Goal: Task Accomplishment & Management: Manage account settings

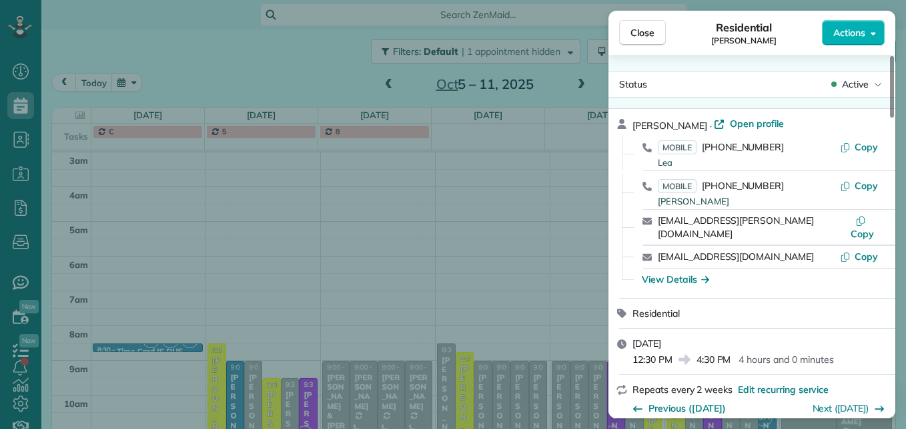
scroll to position [587, 0]
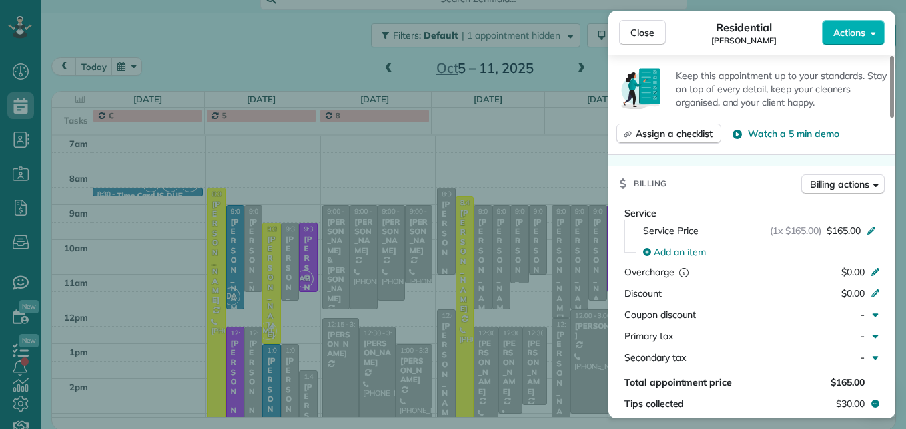
click at [652, 35] on span "Close" at bounding box center [643, 32] width 24 height 13
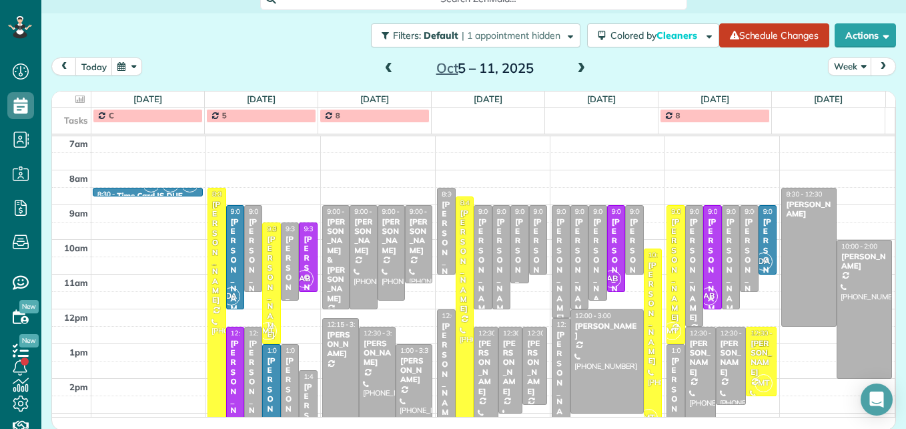
click at [384, 68] on span at bounding box center [389, 69] width 15 height 12
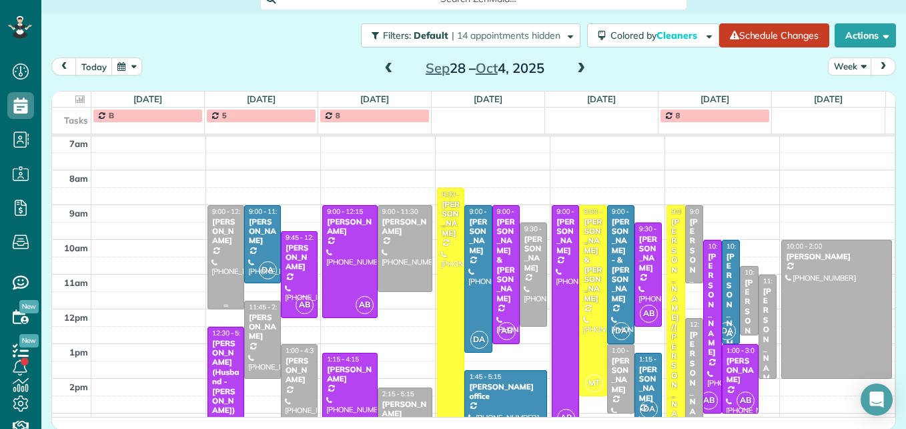
click at [216, 261] on div at bounding box center [225, 257] width 35 height 103
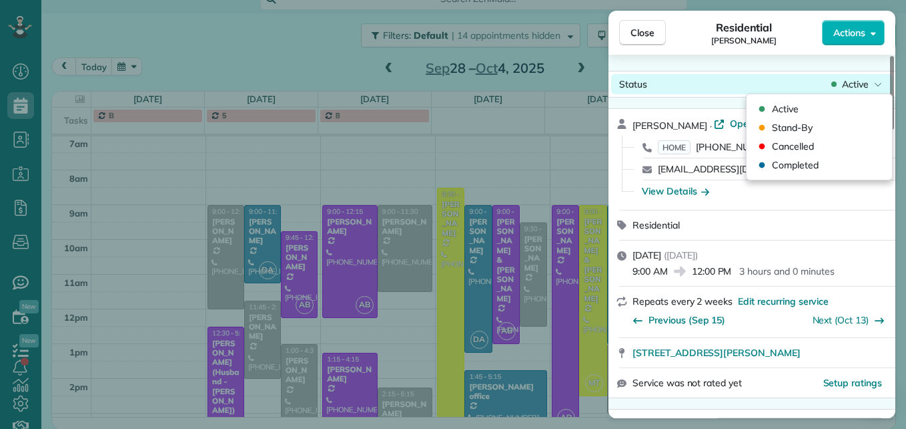
click at [852, 84] on span "Active" at bounding box center [855, 83] width 27 height 13
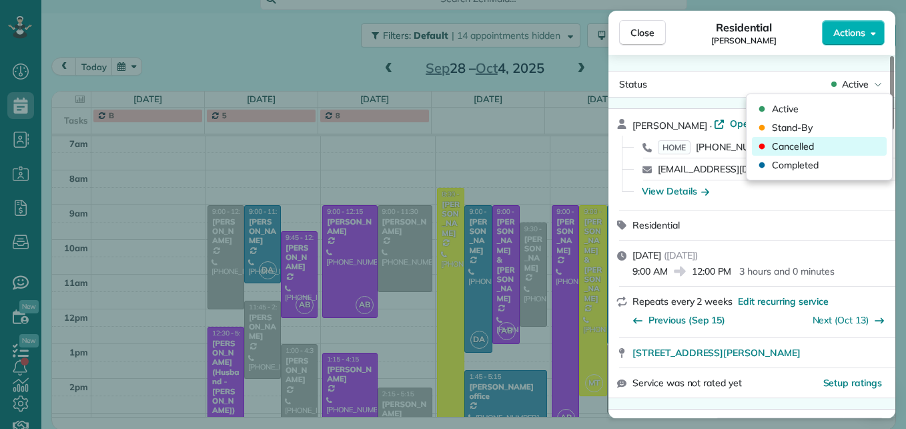
click at [828, 150] on div "Cancelled" at bounding box center [819, 146] width 135 height 19
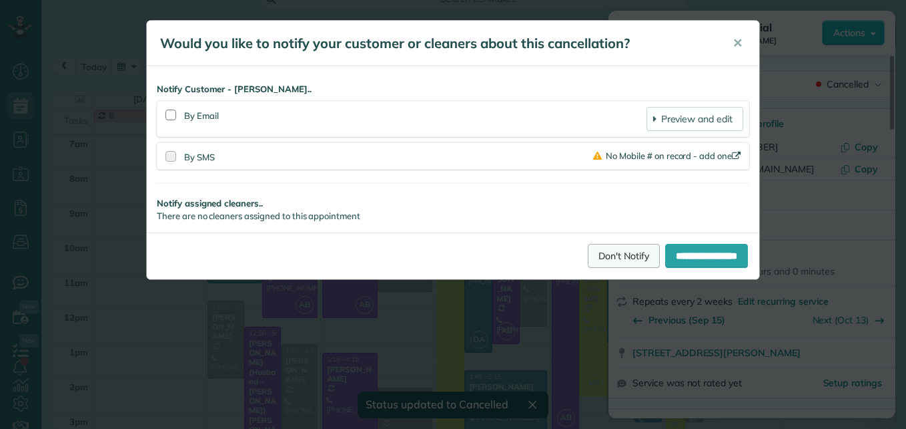
click at [588, 256] on link "Don't Notify" at bounding box center [624, 256] width 72 height 24
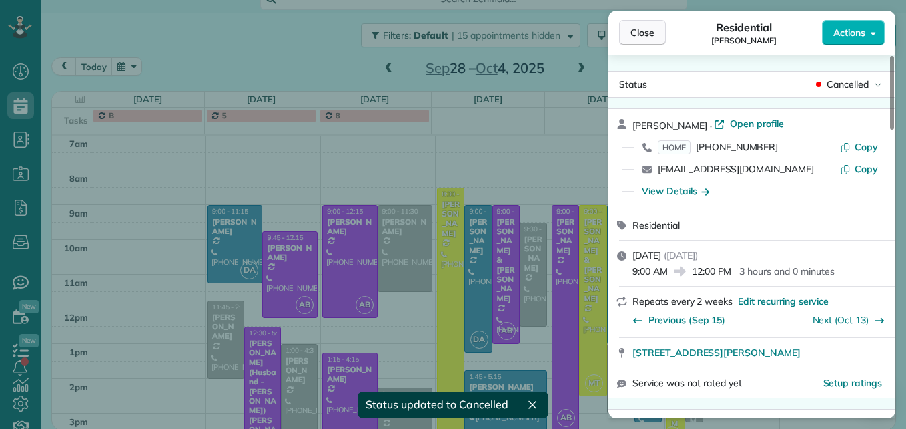
click at [647, 35] on span "Close" at bounding box center [643, 32] width 24 height 13
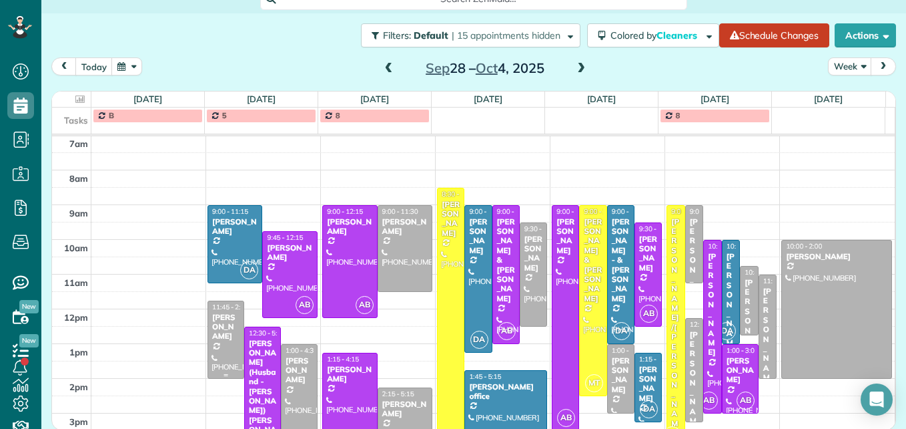
click at [214, 339] on div "[PERSON_NAME]" at bounding box center [226, 326] width 29 height 29
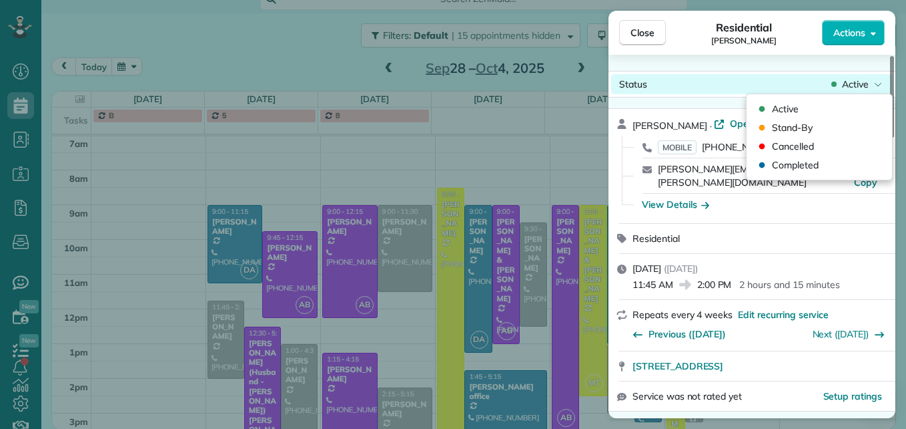
click at [858, 91] on div "Status Active" at bounding box center [752, 84] width 282 height 20
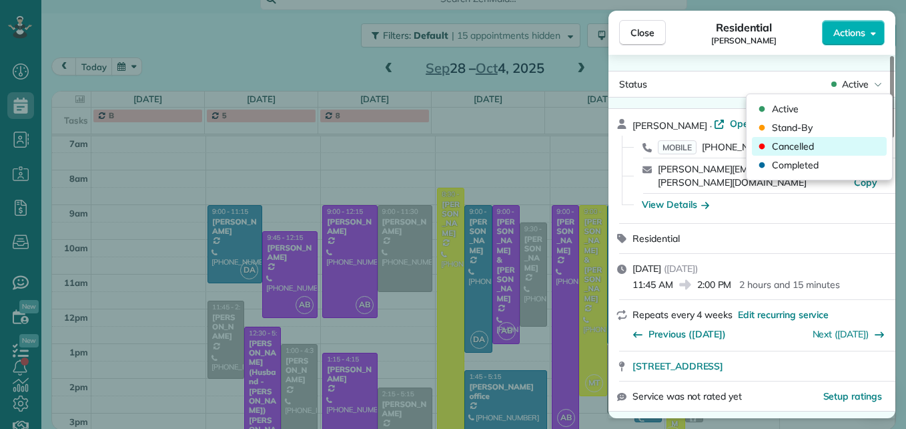
click at [808, 154] on div "Cancelled" at bounding box center [819, 146] width 135 height 19
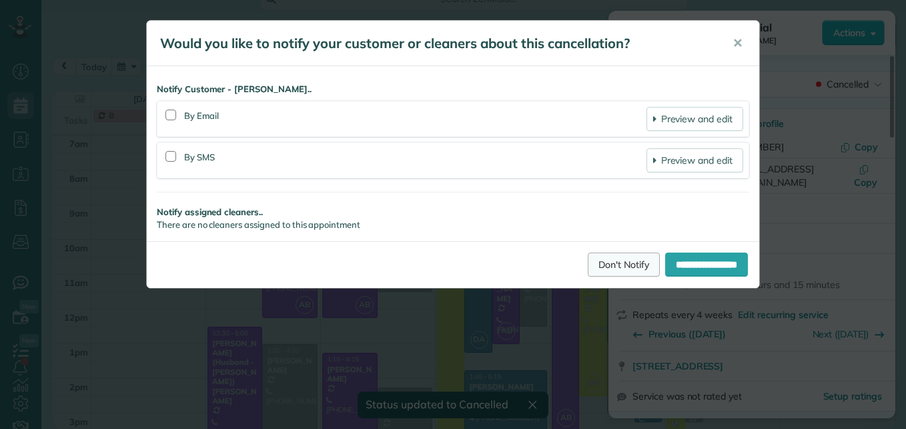
click at [595, 266] on link "Don't Notify" at bounding box center [624, 264] width 72 height 24
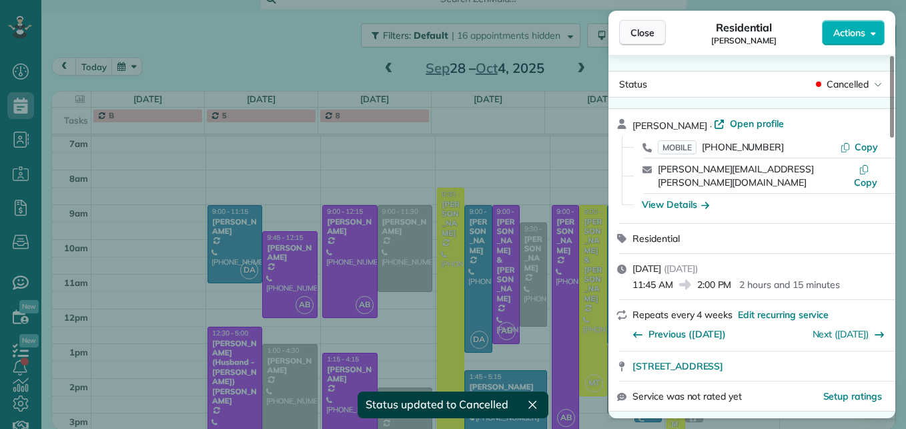
click at [649, 41] on button "Close" at bounding box center [642, 32] width 47 height 25
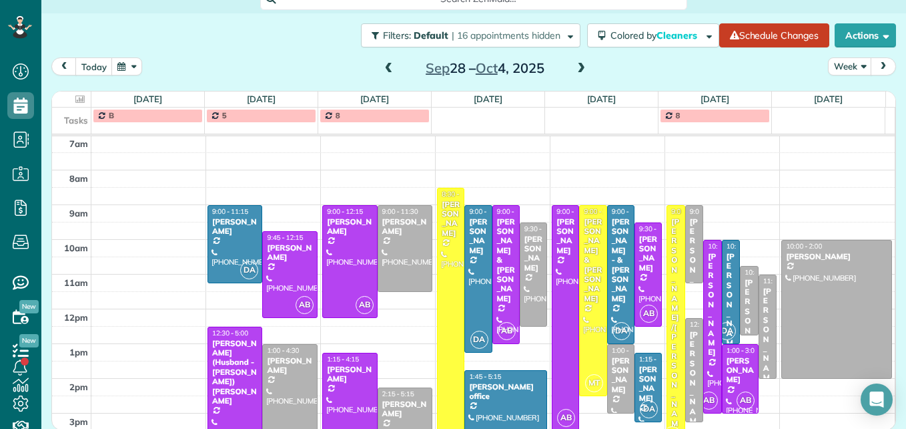
click at [396, 400] on div "[PERSON_NAME]" at bounding box center [405, 408] width 47 height 19
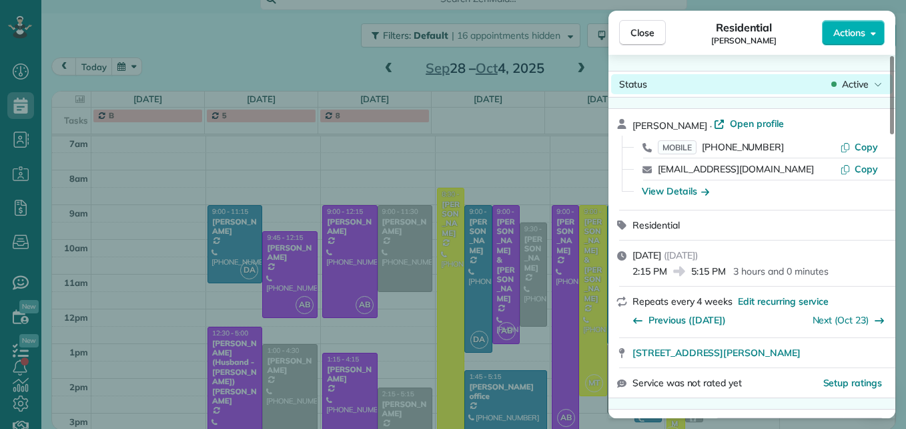
click at [860, 89] on span "Active" at bounding box center [855, 83] width 27 height 13
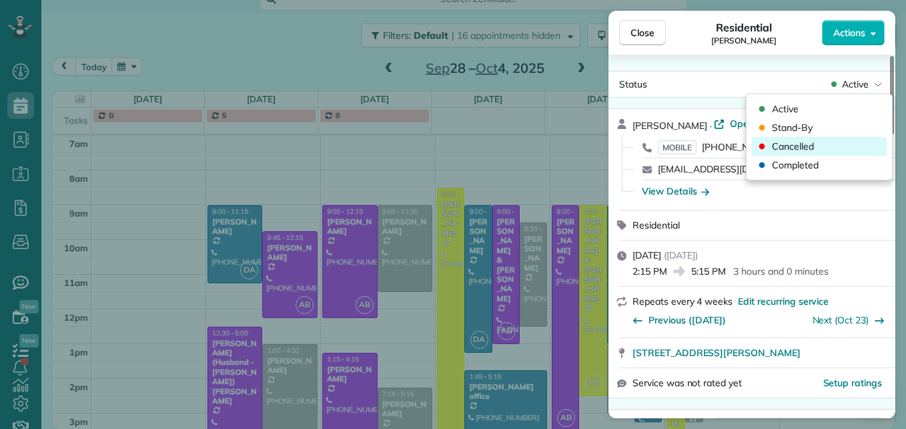
click at [832, 137] on div "Cancelled" at bounding box center [819, 146] width 135 height 19
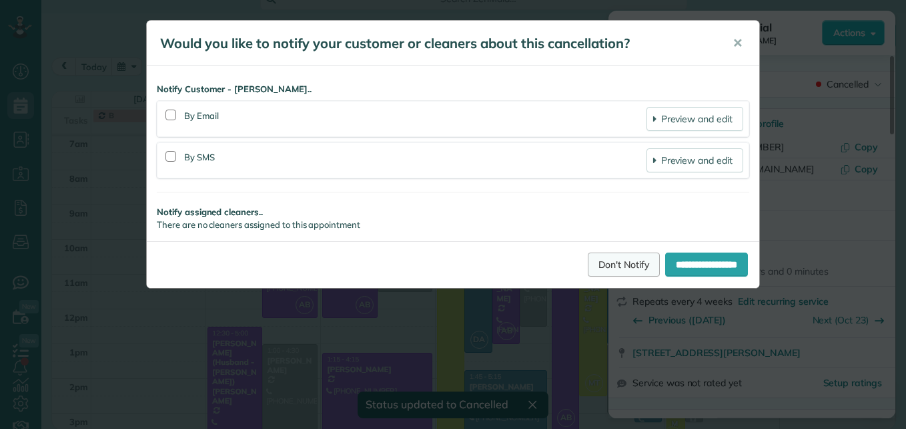
click at [599, 262] on link "Don't Notify" at bounding box center [624, 264] width 72 height 24
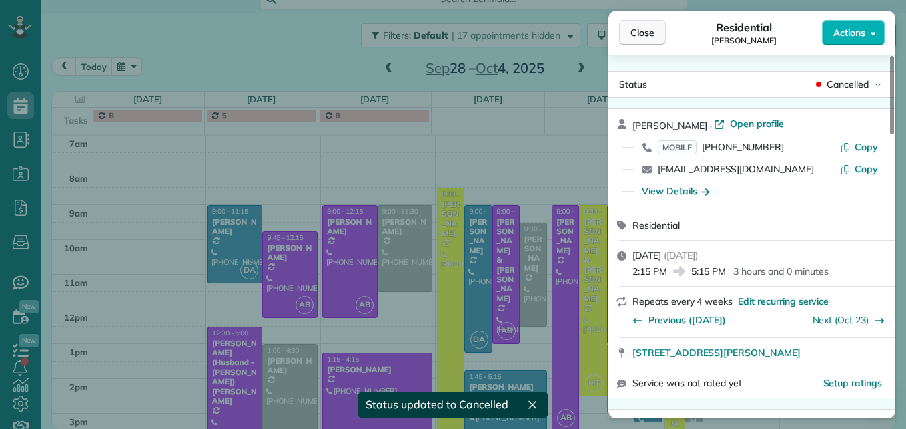
click at [652, 39] on span "Close" at bounding box center [643, 32] width 24 height 13
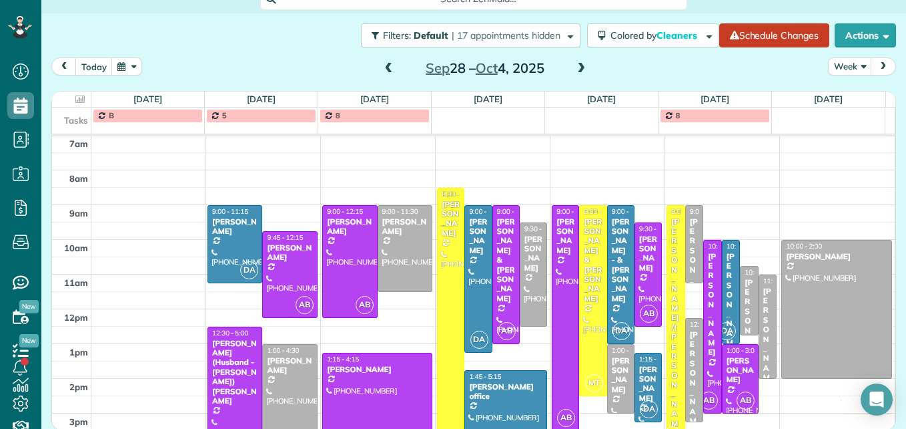
click at [282, 402] on div at bounding box center [289, 404] width 53 height 120
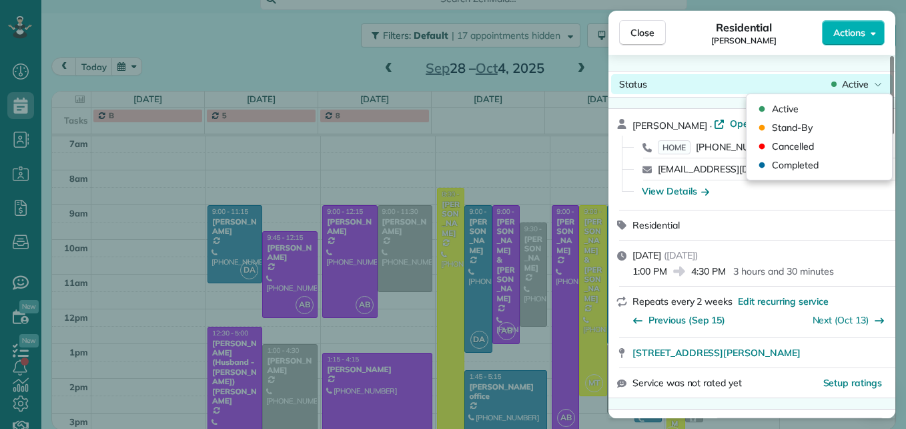
click at [850, 84] on span "Active" at bounding box center [855, 83] width 27 height 13
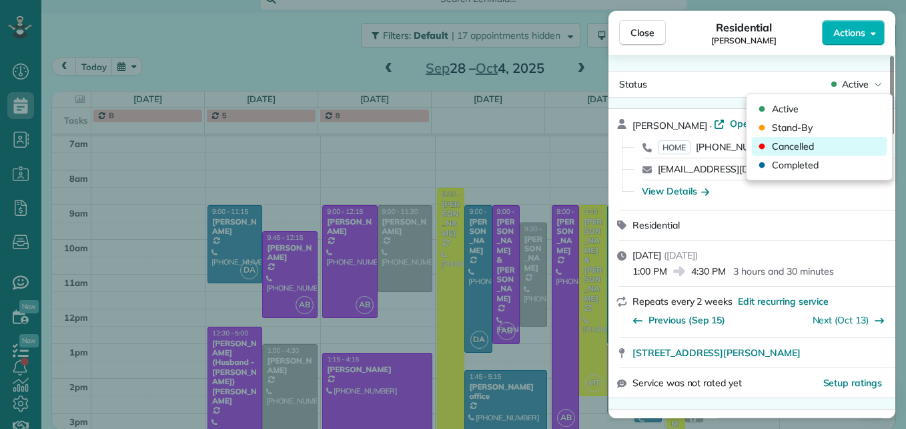
click at [812, 146] on span "Cancelled" at bounding box center [793, 145] width 42 height 13
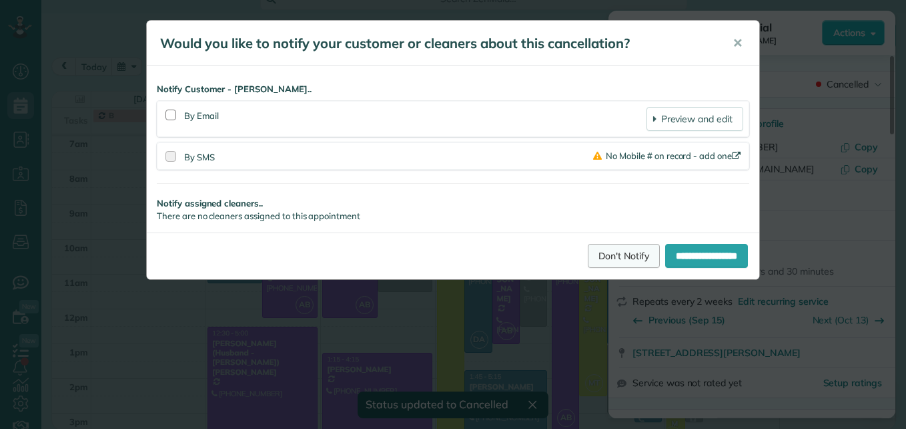
click at [589, 252] on link "Don't Notify" at bounding box center [624, 256] width 72 height 24
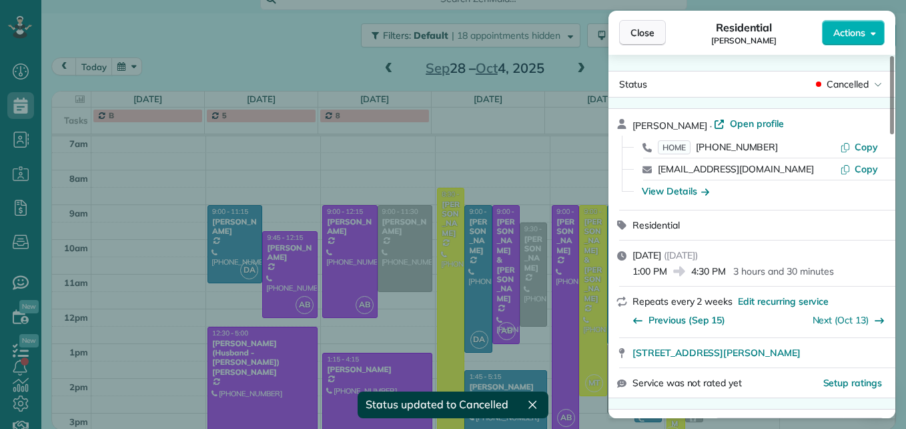
click at [646, 25] on button "Close" at bounding box center [642, 32] width 47 height 25
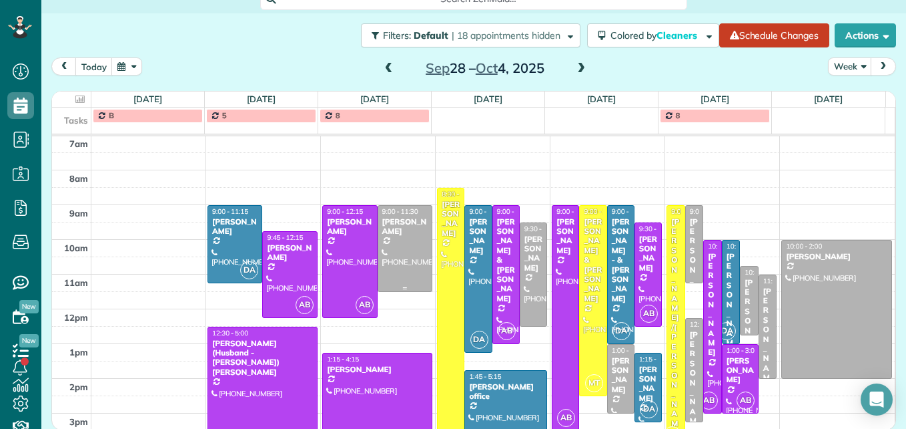
click at [406, 268] on div at bounding box center [404, 248] width 53 height 85
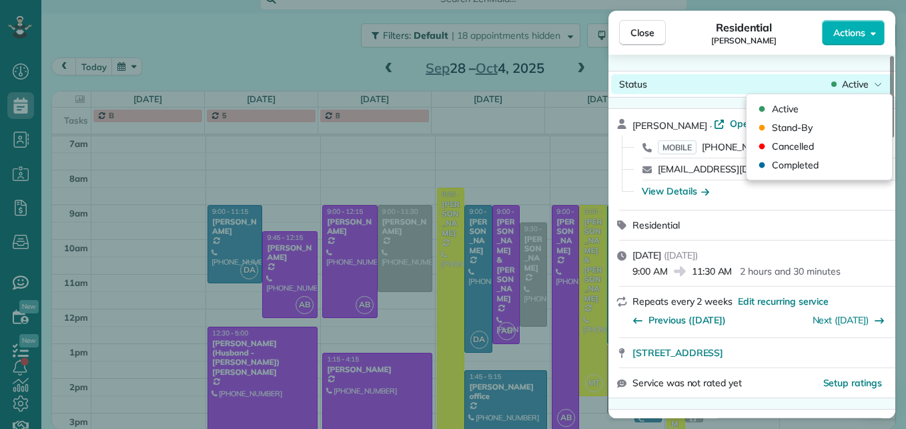
click at [860, 86] on span "Active" at bounding box center [855, 83] width 27 height 13
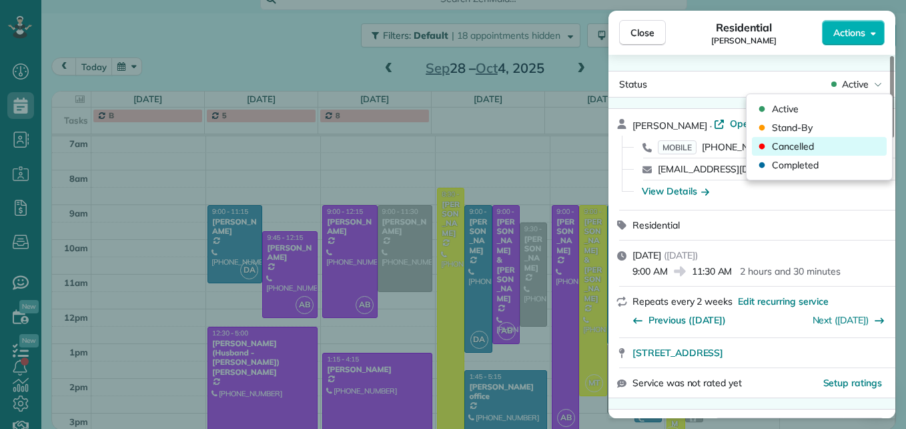
click at [826, 142] on div "Cancelled" at bounding box center [819, 146] width 135 height 19
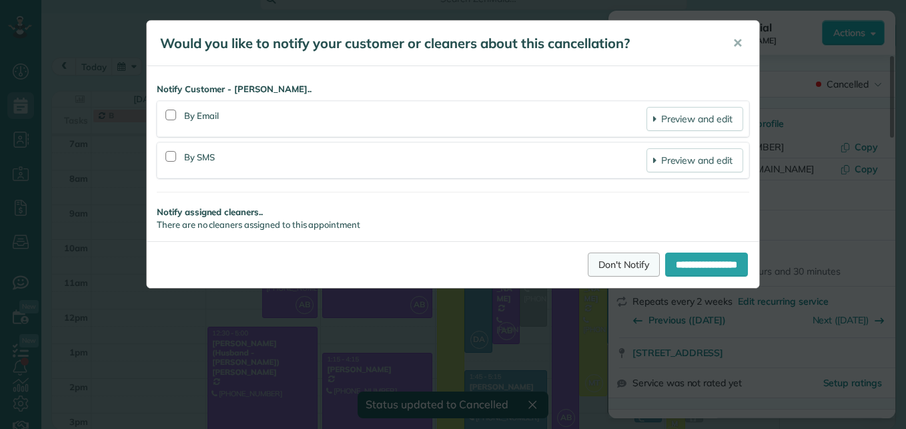
click at [604, 264] on link "Don't Notify" at bounding box center [624, 264] width 72 height 24
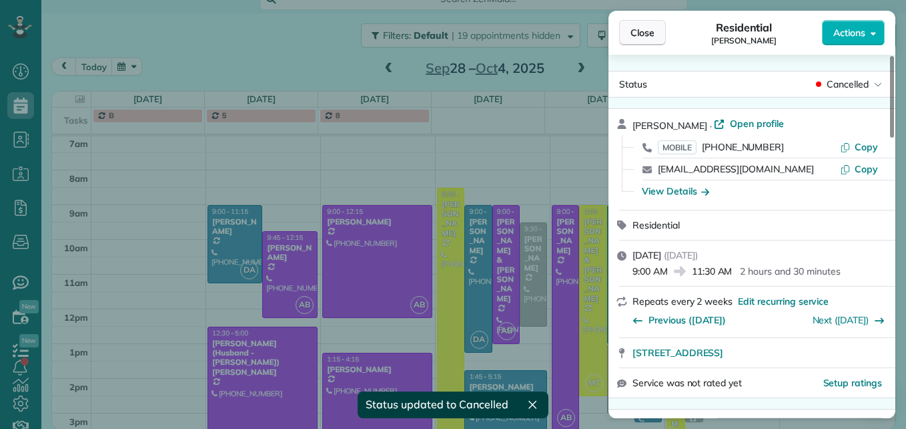
click at [645, 35] on span "Close" at bounding box center [643, 32] width 24 height 13
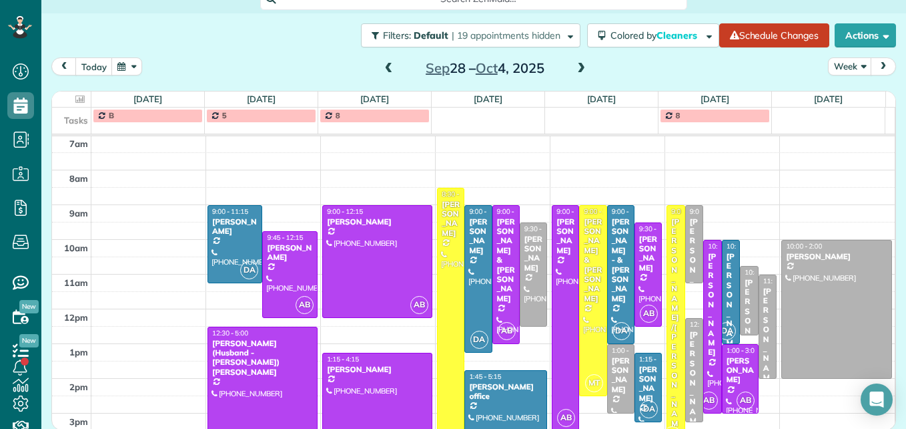
click at [579, 67] on span at bounding box center [581, 69] width 15 height 12
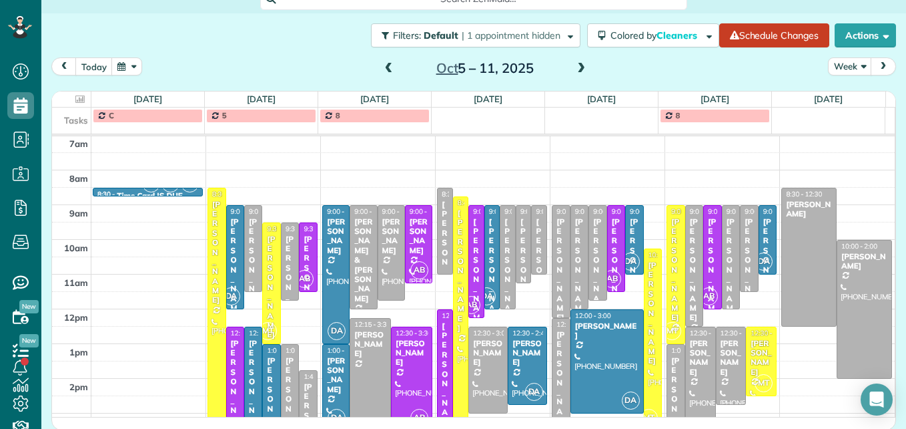
click at [382, 70] on span at bounding box center [389, 69] width 15 height 12
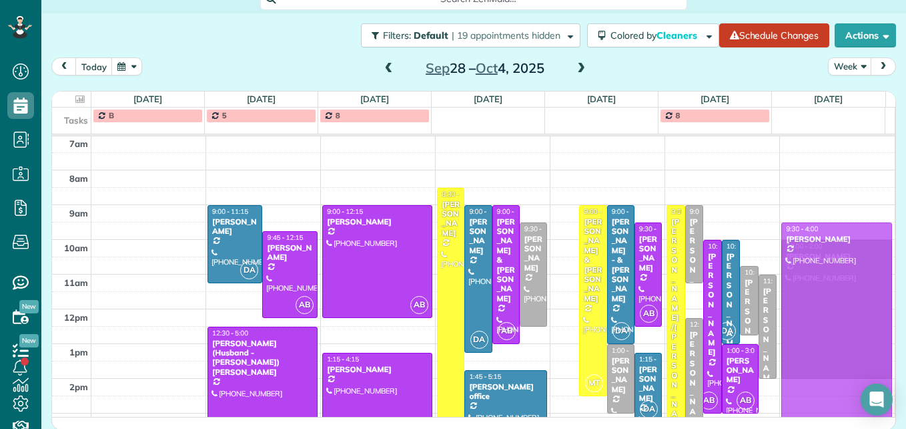
drag, startPoint x: 553, startPoint y: 326, endPoint x: 768, endPoint y: 340, distance: 215.3
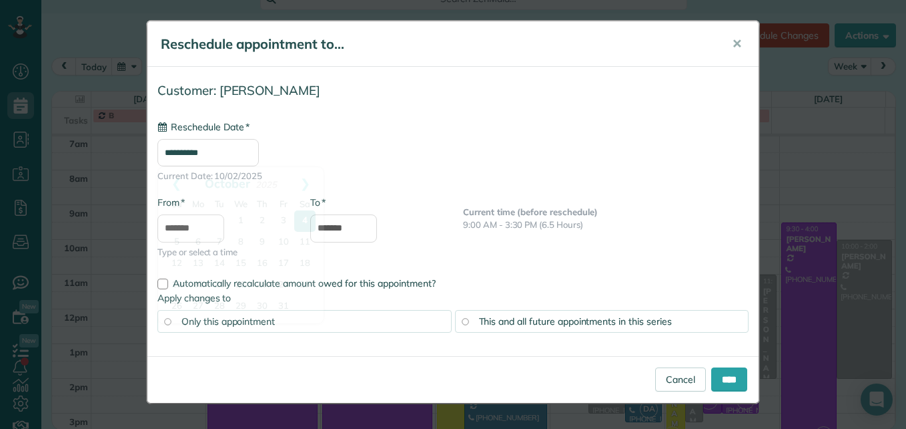
click at [247, 157] on input "**********" at bounding box center [208, 152] width 101 height 27
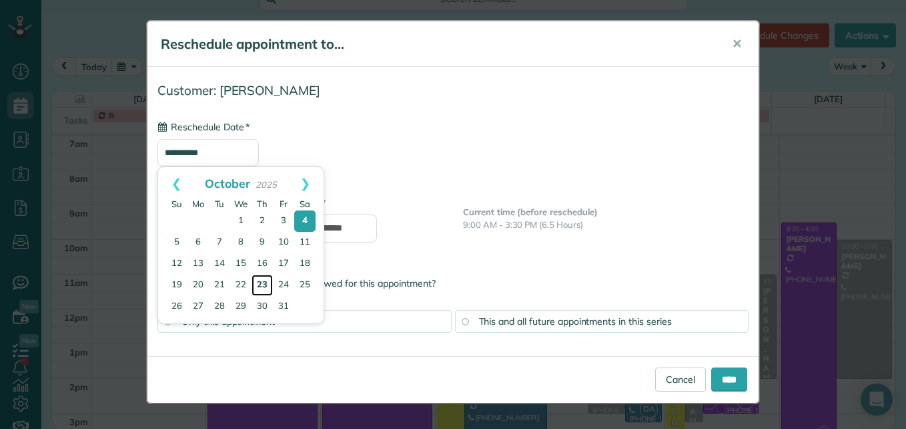
click at [264, 278] on link "23" at bounding box center [262, 284] width 21 height 21
type input "**********"
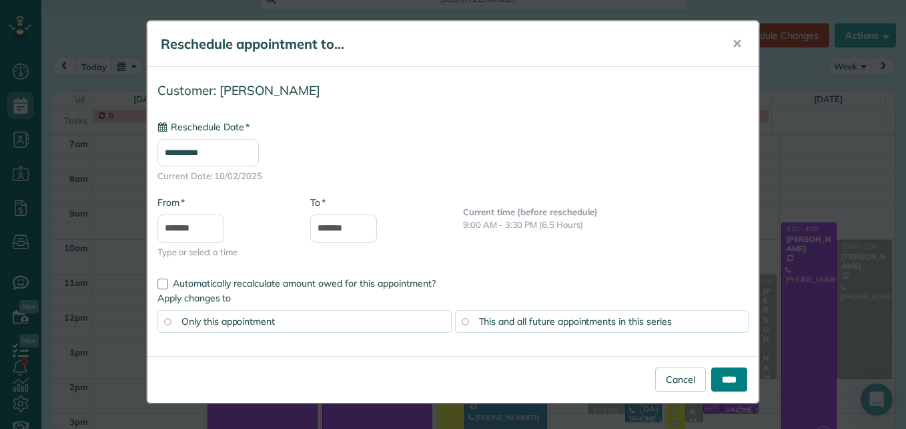
click at [712, 380] on input "****" at bounding box center [730, 379] width 36 height 24
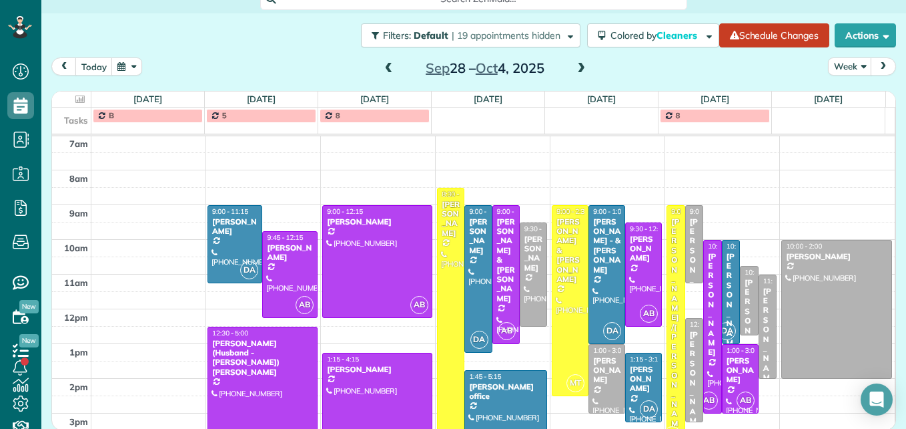
click at [574, 69] on span at bounding box center [581, 69] width 15 height 12
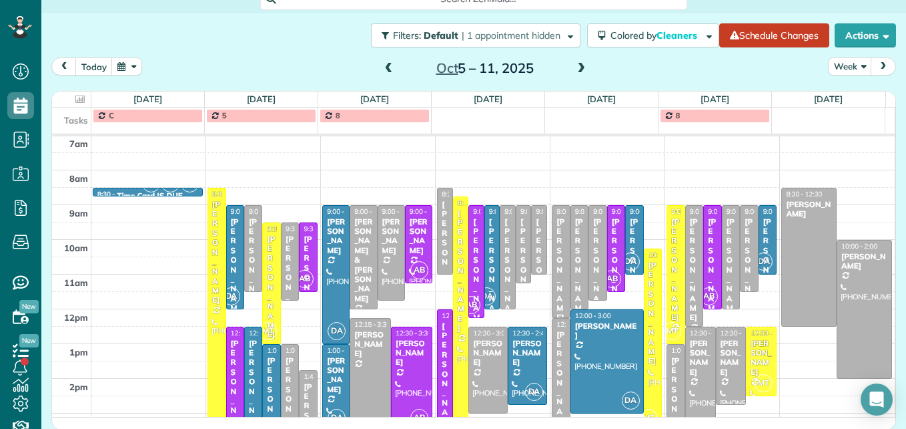
click at [574, 69] on span at bounding box center [581, 69] width 15 height 12
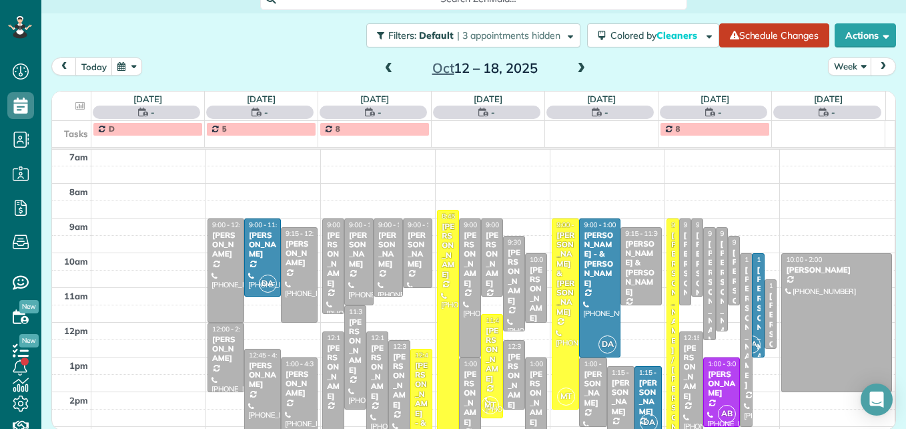
click at [574, 69] on span at bounding box center [581, 69] width 15 height 12
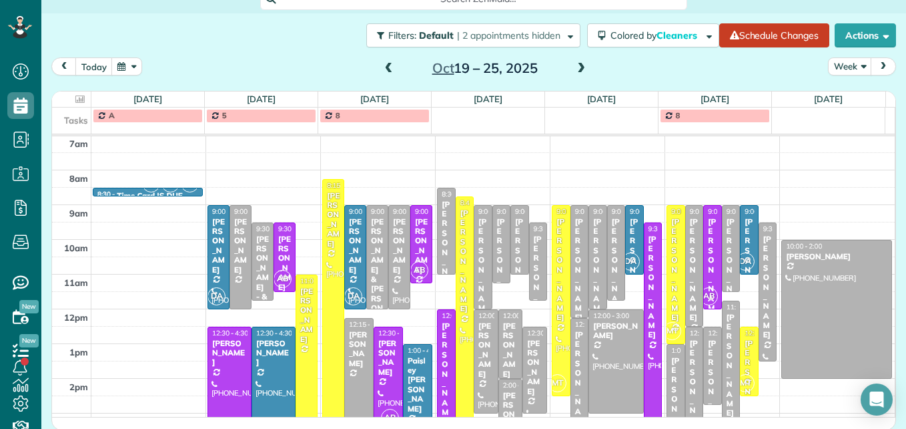
click at [574, 69] on span at bounding box center [581, 69] width 15 height 12
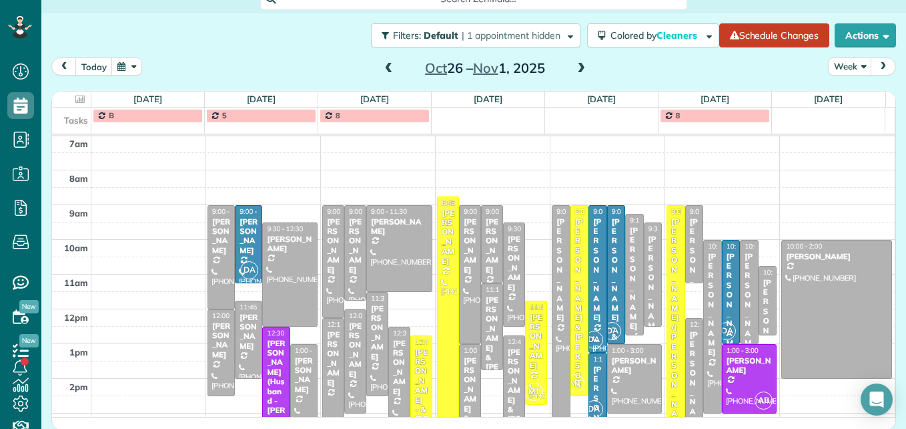
click at [574, 69] on span at bounding box center [581, 69] width 15 height 12
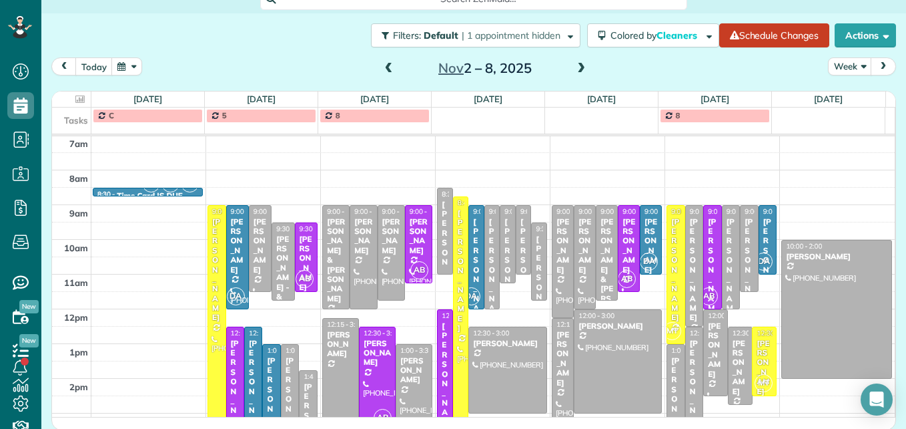
click at [574, 69] on span at bounding box center [581, 69] width 15 height 12
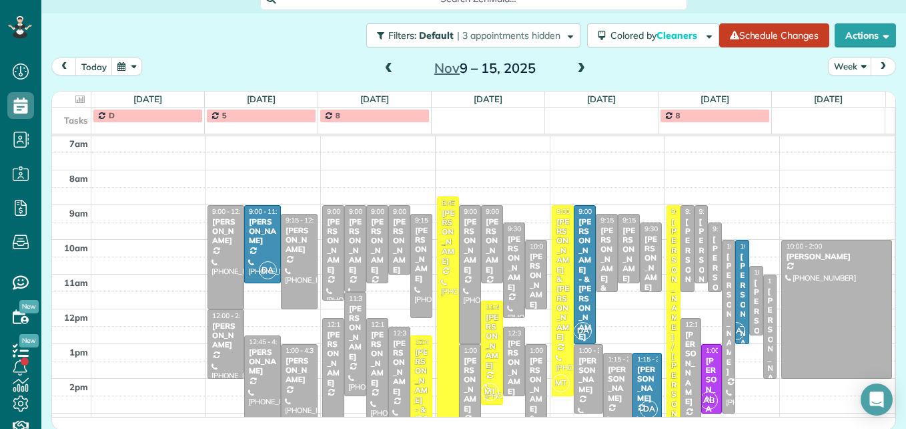
click at [574, 69] on span at bounding box center [581, 69] width 15 height 12
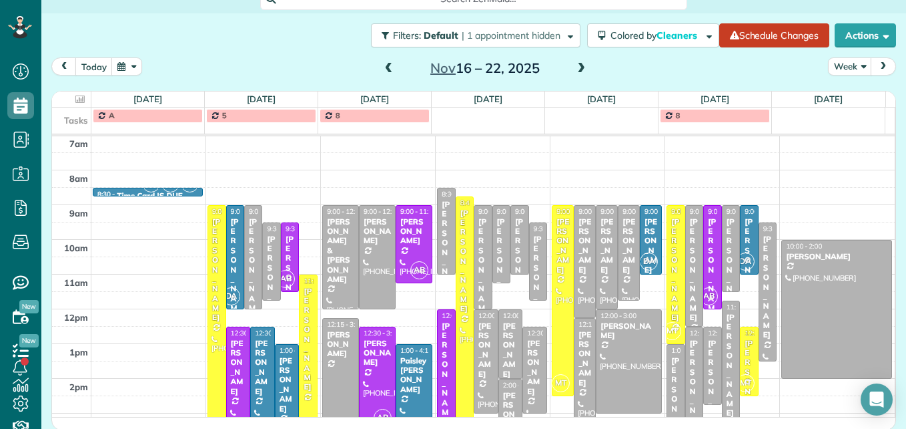
click at [574, 69] on span at bounding box center [581, 69] width 15 height 12
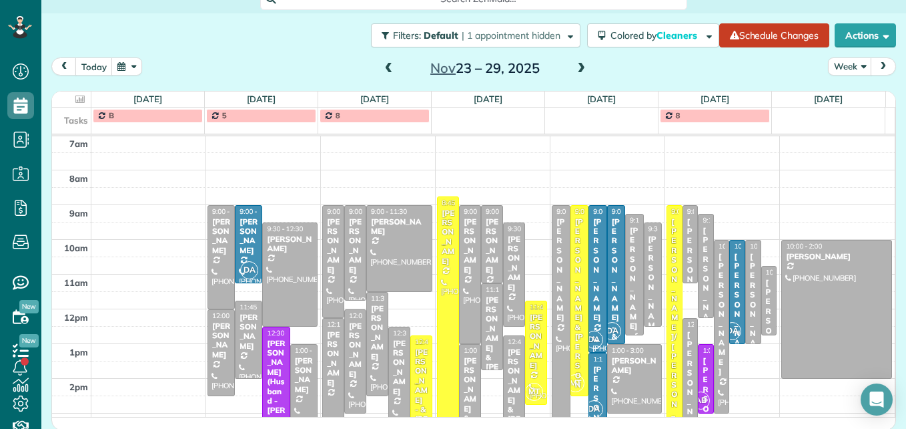
click at [574, 69] on span at bounding box center [581, 69] width 15 height 12
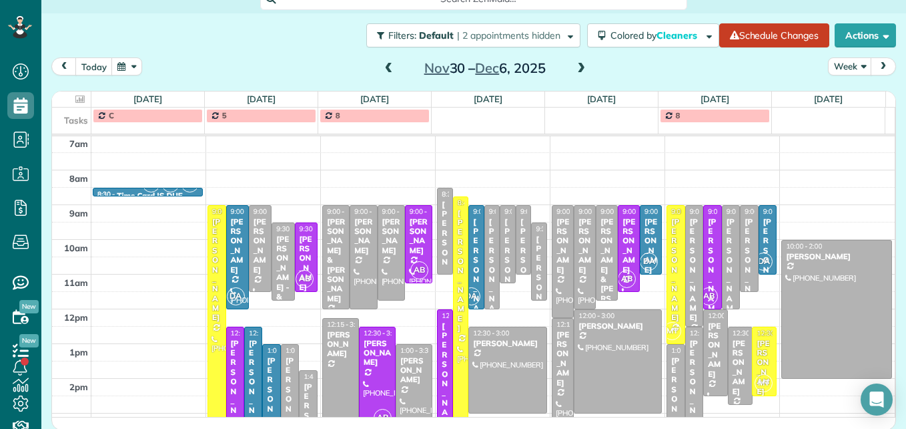
click at [574, 69] on span at bounding box center [581, 69] width 15 height 12
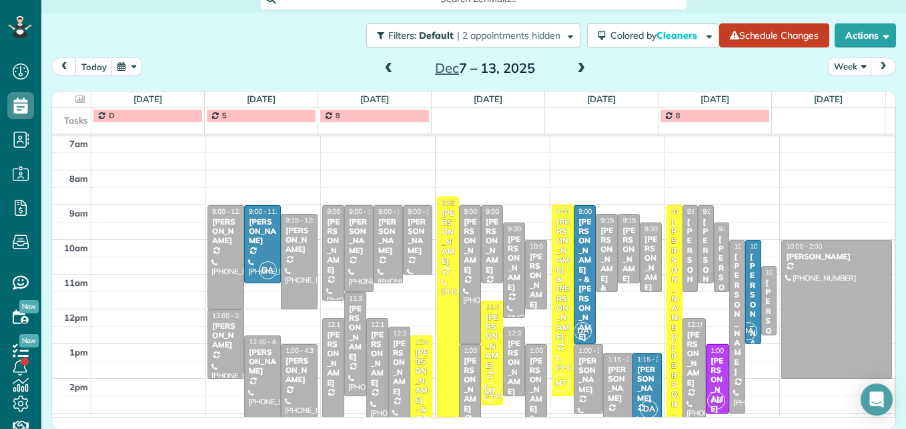
click at [574, 69] on span at bounding box center [581, 69] width 15 height 12
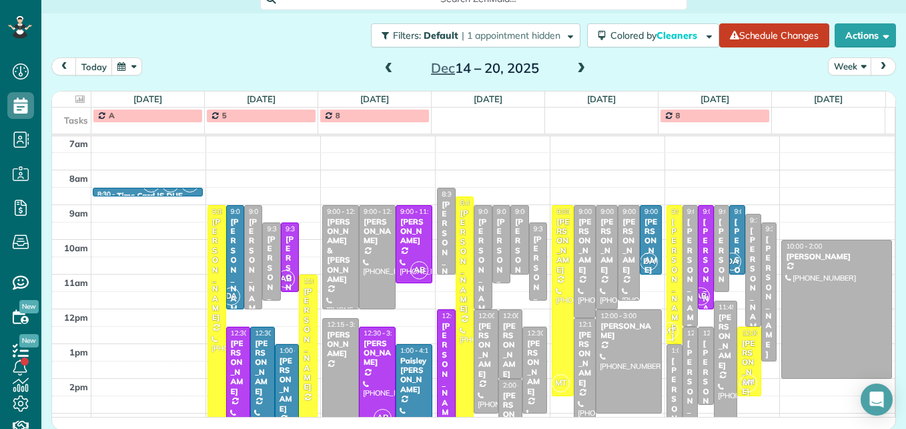
click at [382, 67] on span at bounding box center [389, 69] width 15 height 12
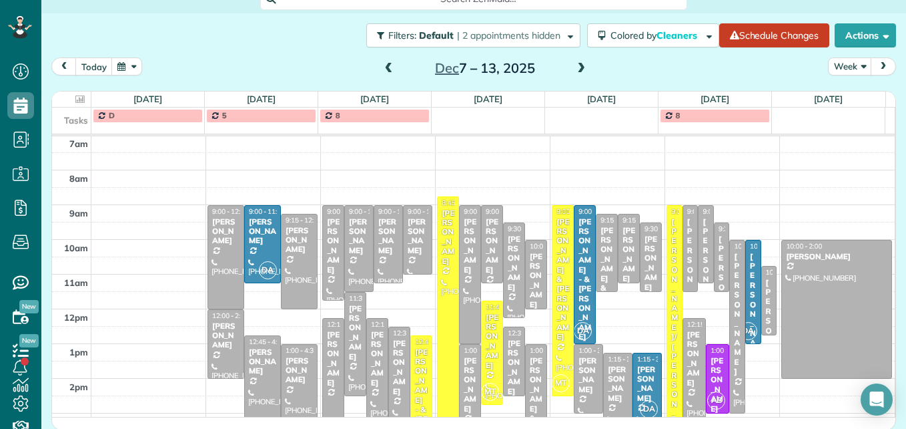
click at [382, 67] on span at bounding box center [389, 69] width 15 height 12
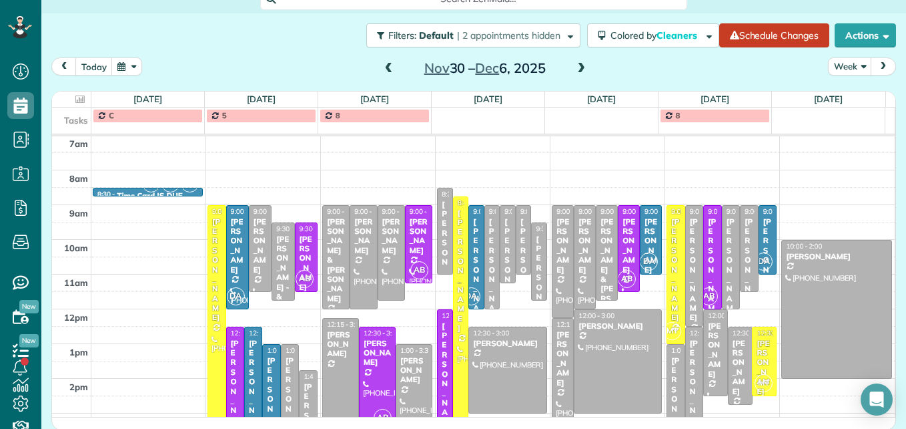
click at [382, 67] on span at bounding box center [389, 69] width 15 height 12
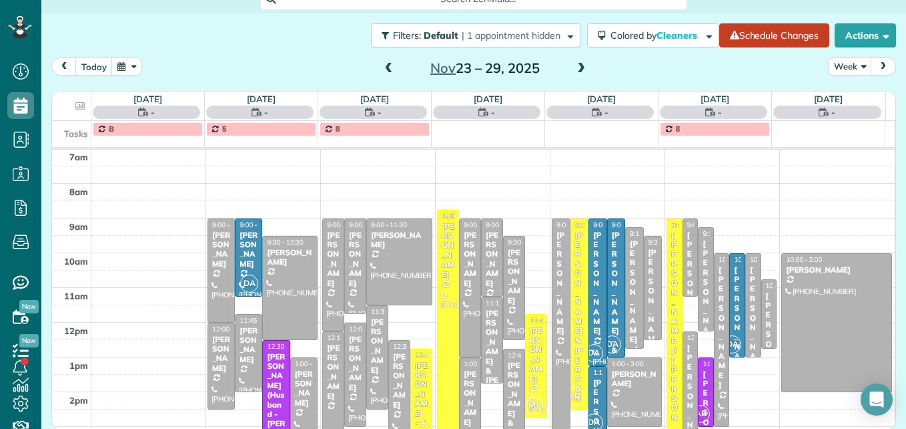
click at [382, 67] on span at bounding box center [389, 69] width 15 height 12
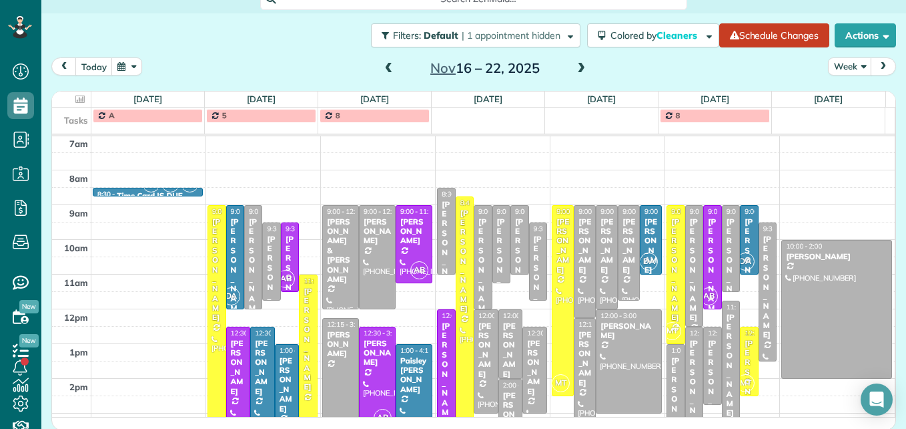
click at [382, 67] on span at bounding box center [389, 69] width 15 height 12
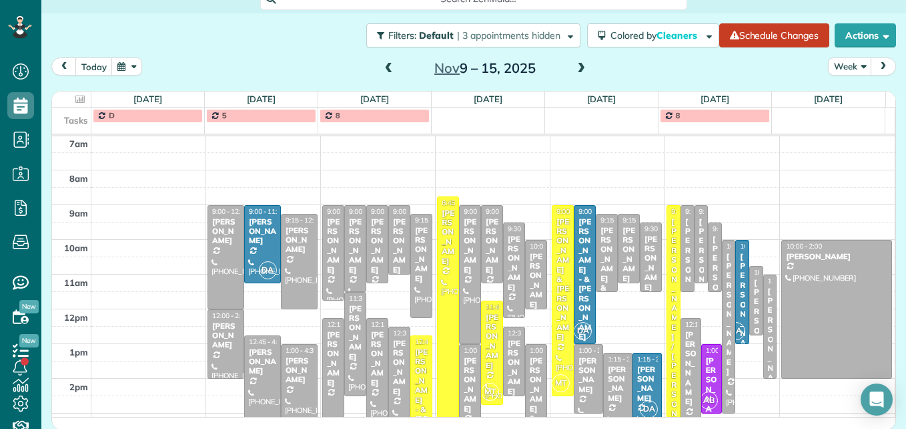
click at [382, 67] on span at bounding box center [389, 69] width 15 height 12
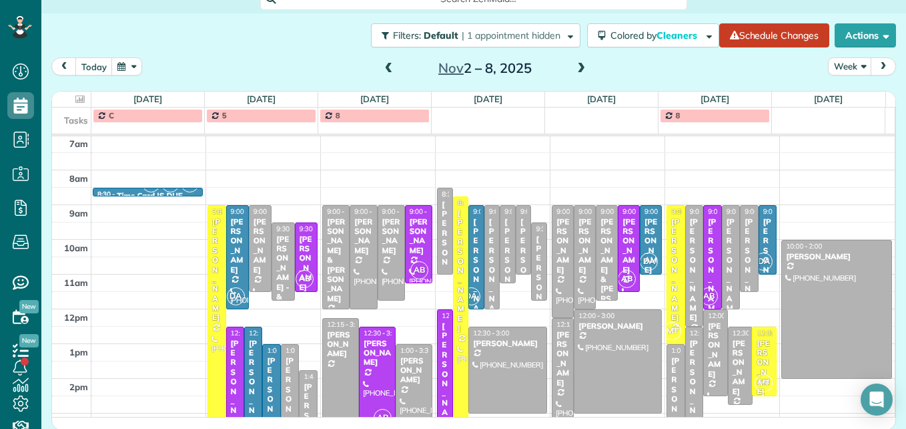
click at [382, 67] on span at bounding box center [389, 69] width 15 height 12
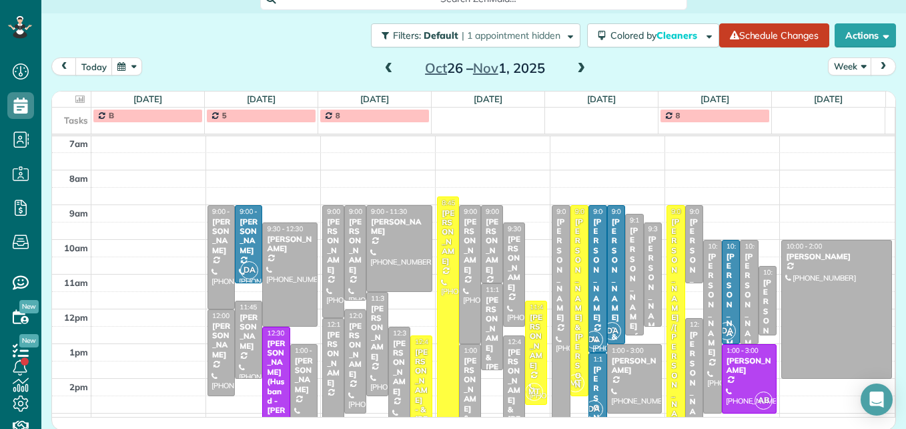
click at [382, 67] on span at bounding box center [389, 69] width 15 height 12
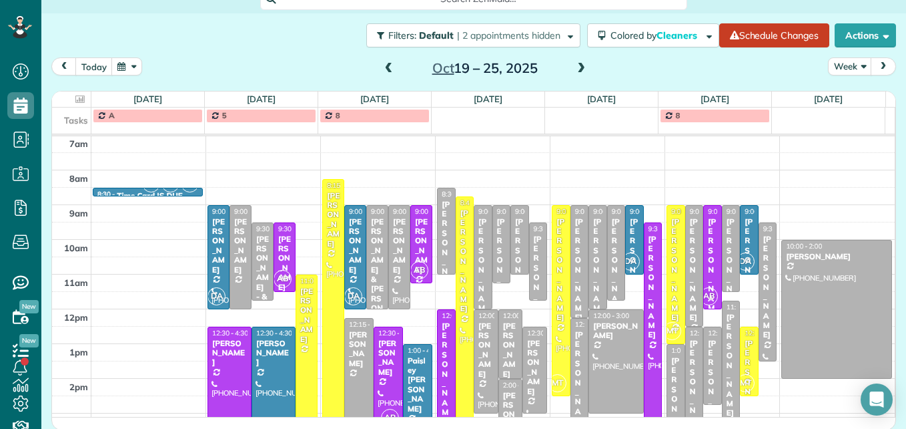
click at [382, 67] on span at bounding box center [389, 69] width 15 height 12
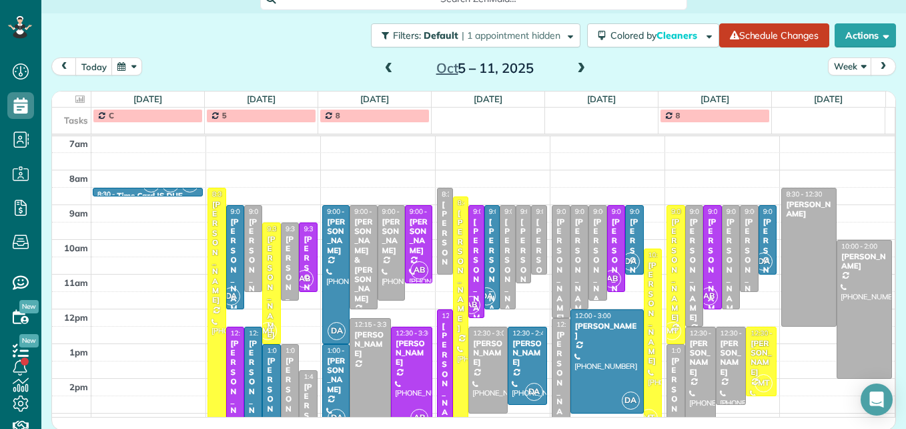
click at [382, 67] on span at bounding box center [389, 69] width 15 height 12
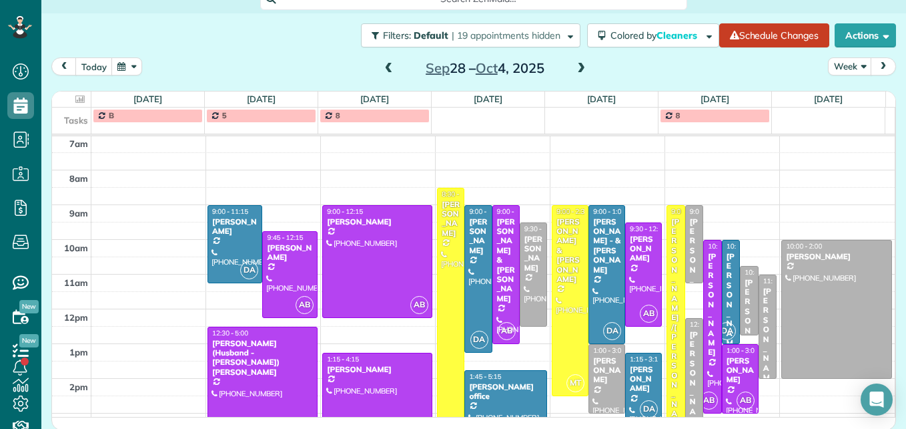
click at [382, 67] on span at bounding box center [389, 69] width 15 height 12
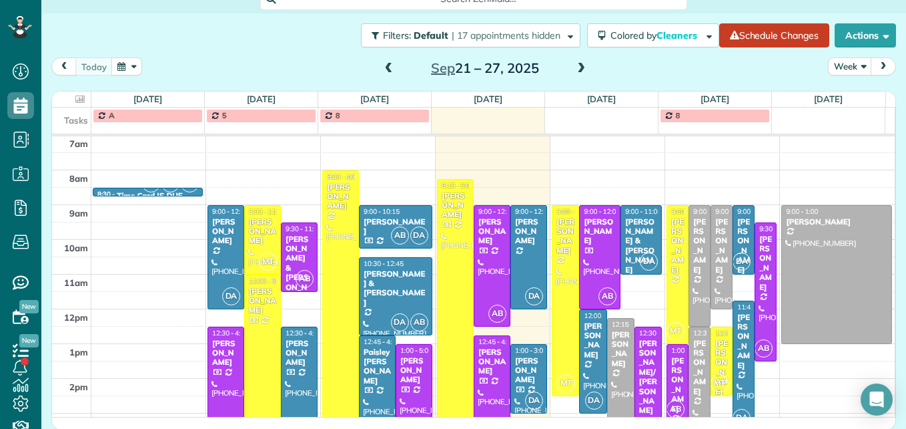
click at [579, 68] on span at bounding box center [581, 69] width 15 height 12
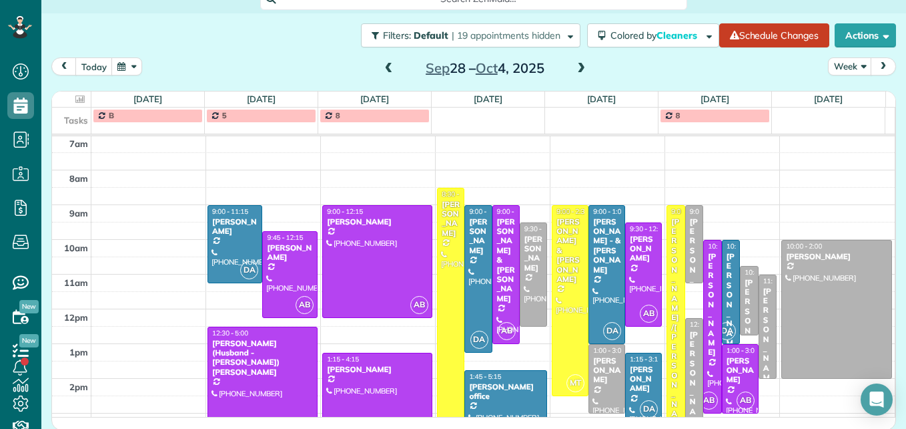
click at [579, 68] on span at bounding box center [581, 69] width 15 height 12
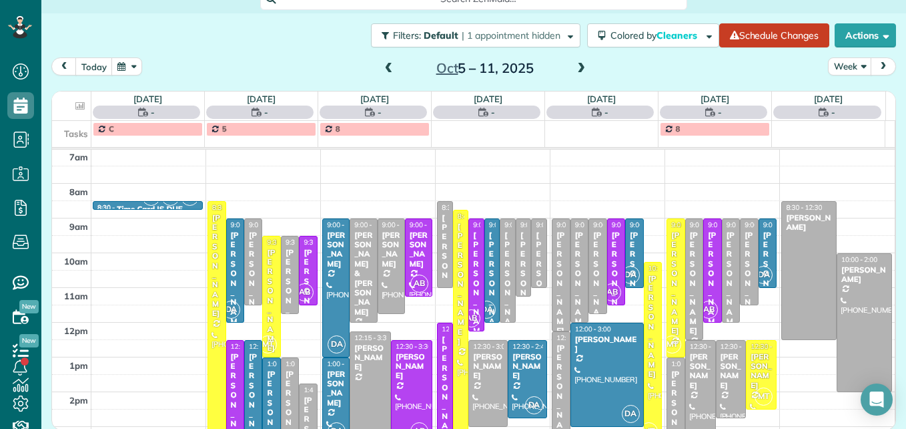
click at [579, 68] on span at bounding box center [581, 69] width 15 height 12
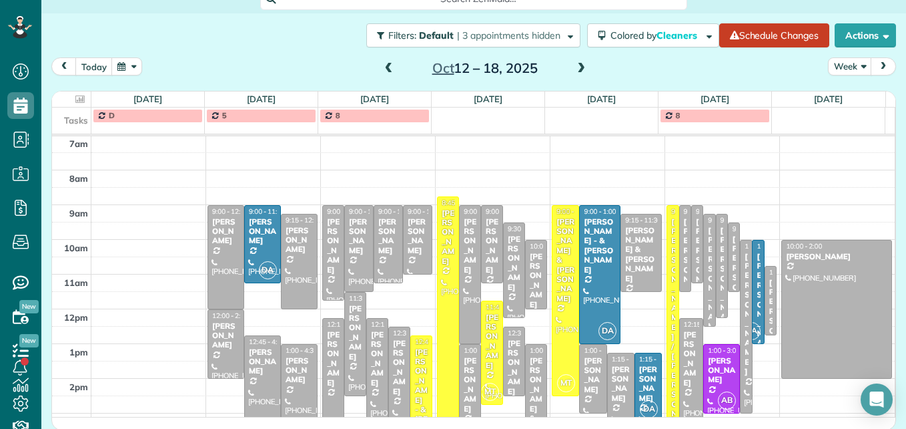
click at [579, 68] on span at bounding box center [581, 69] width 15 height 12
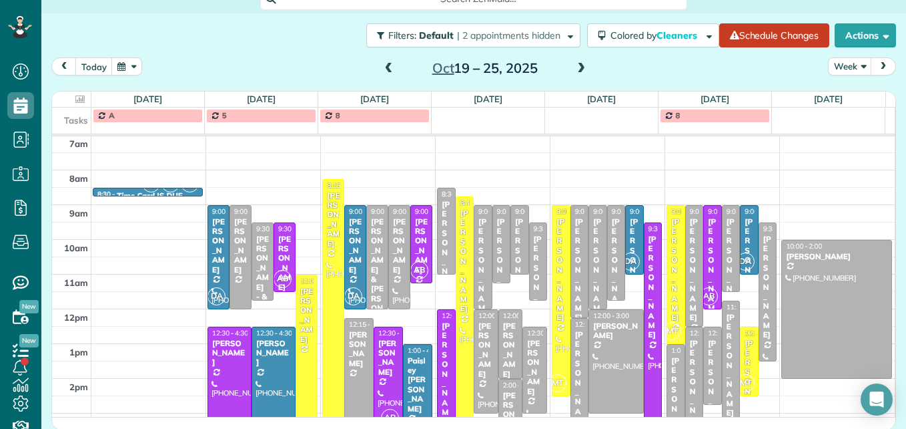
click at [574, 71] on span at bounding box center [581, 69] width 15 height 12
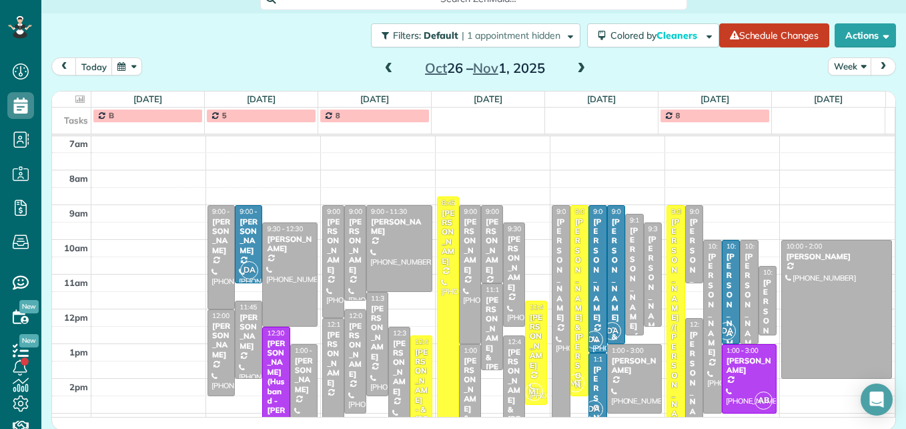
click at [574, 71] on span at bounding box center [581, 69] width 15 height 12
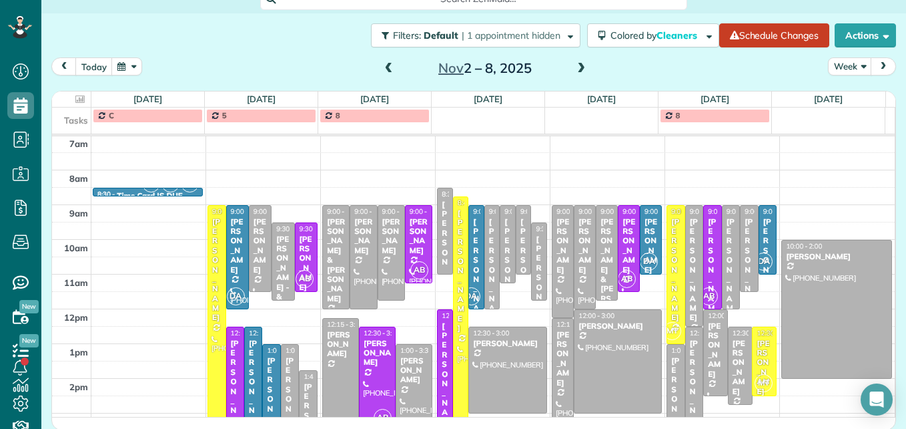
click at [574, 71] on span at bounding box center [581, 69] width 15 height 12
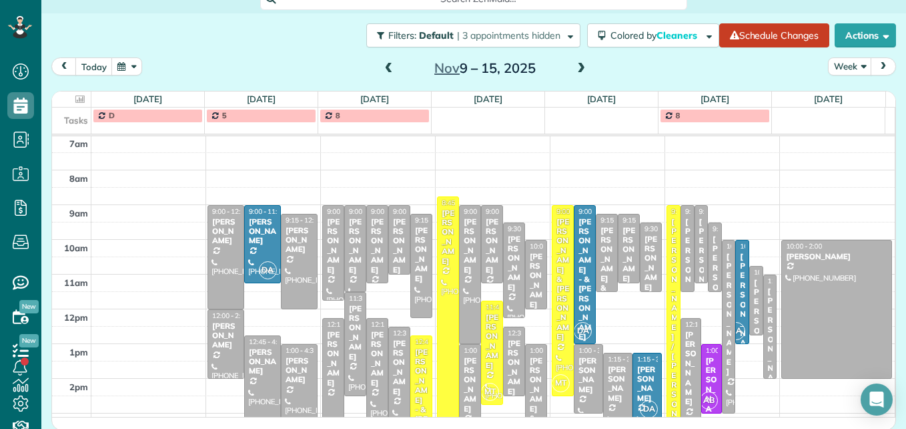
click at [574, 71] on span at bounding box center [581, 69] width 15 height 12
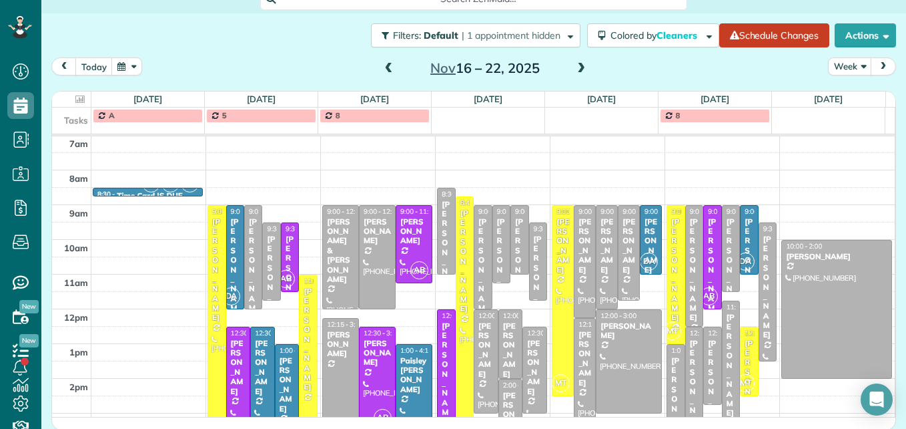
click at [383, 71] on span at bounding box center [389, 69] width 15 height 12
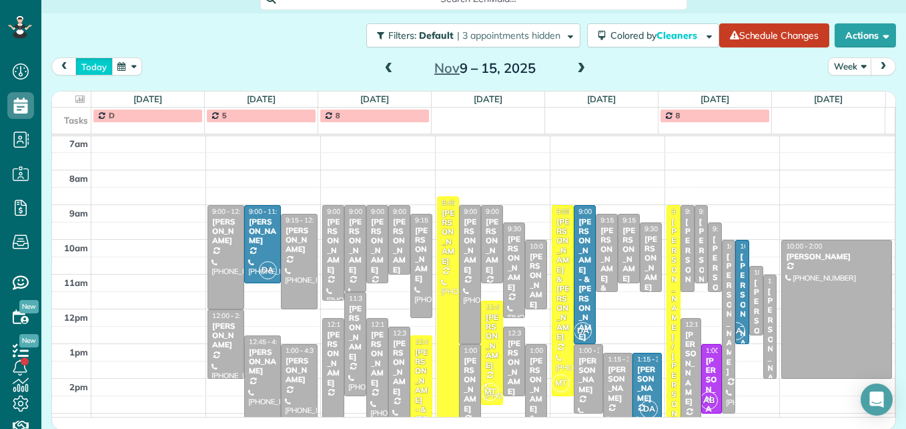
click at [97, 64] on button "today" at bounding box center [93, 66] width 37 height 18
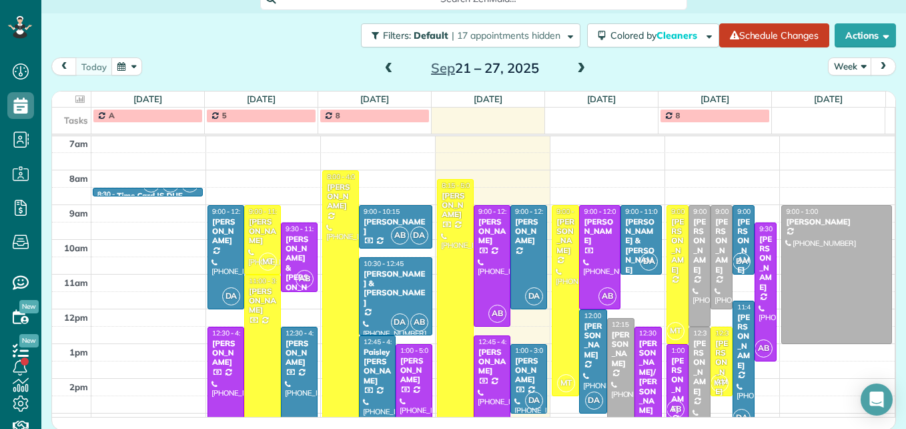
click at [575, 63] on span at bounding box center [581, 69] width 15 height 12
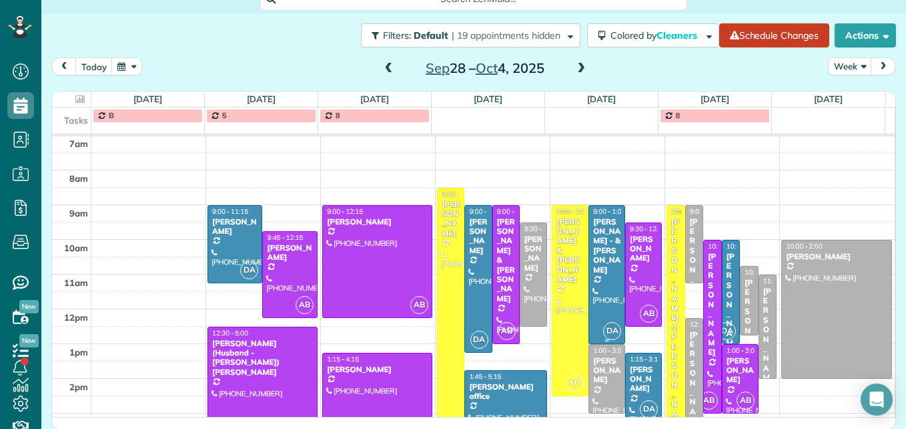
scroll to position [206, 0]
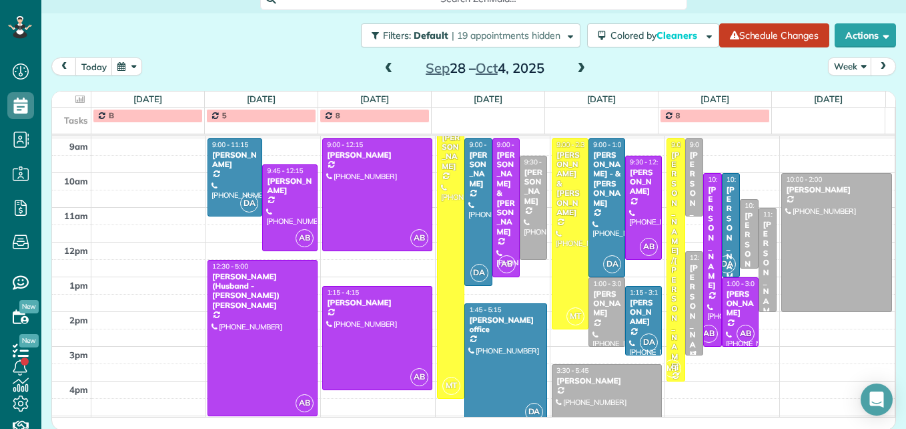
click at [689, 312] on div "[PERSON_NAME]" at bounding box center [694, 315] width 10 height 105
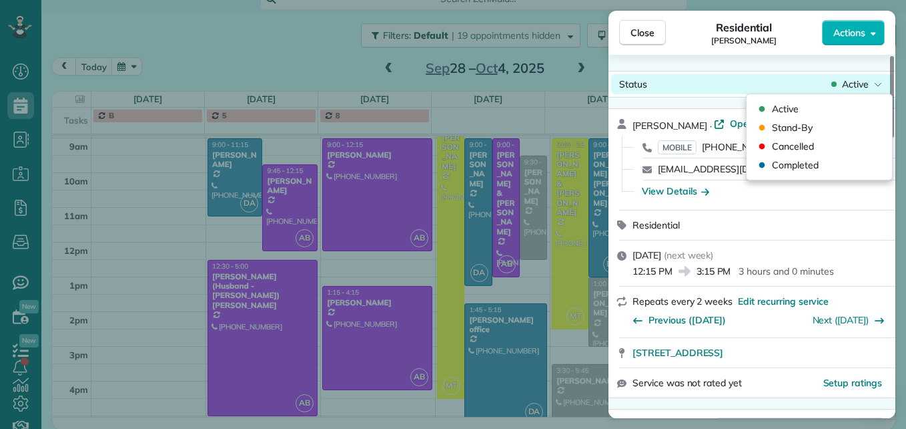
click at [855, 91] on div "Status Active" at bounding box center [752, 84] width 282 height 20
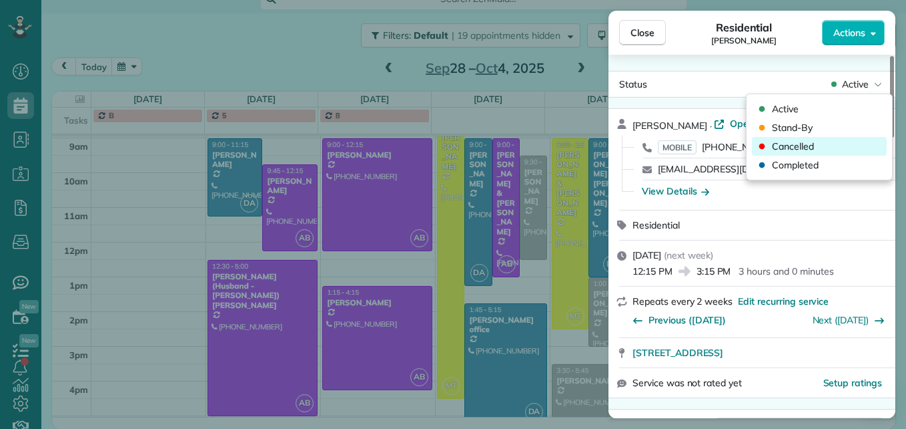
click at [836, 151] on div "Cancelled" at bounding box center [819, 146] width 135 height 19
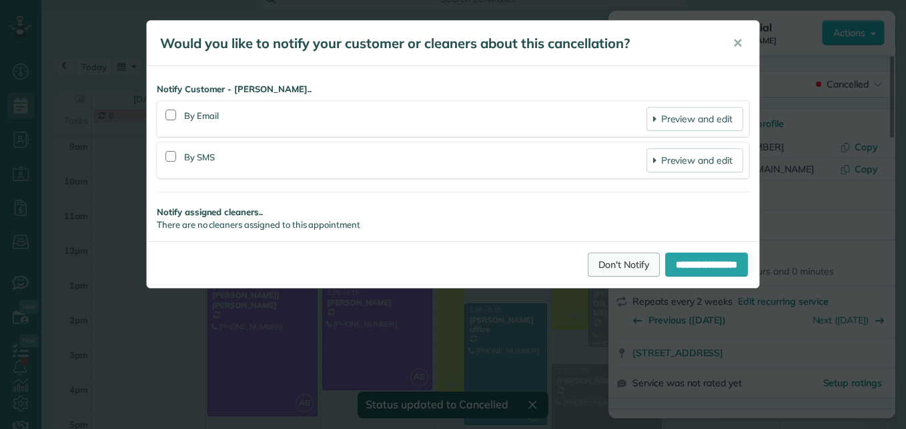
click at [595, 272] on link "Don't Notify" at bounding box center [624, 264] width 72 height 24
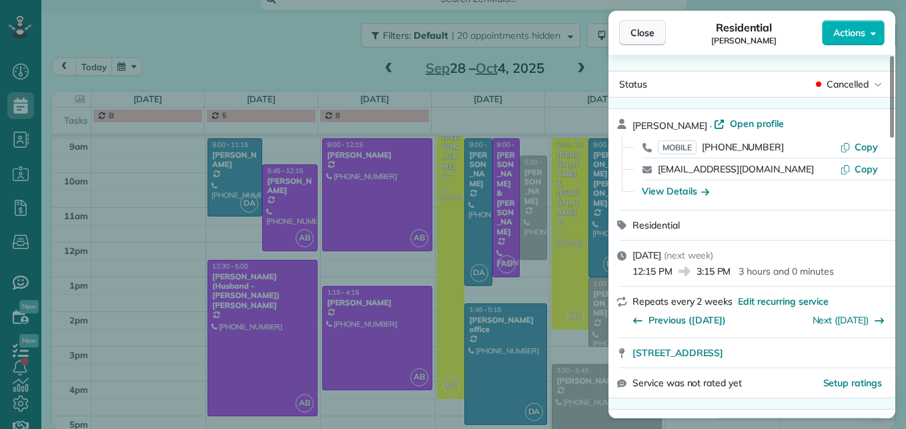
click at [630, 39] on button "Close" at bounding box center [642, 32] width 47 height 25
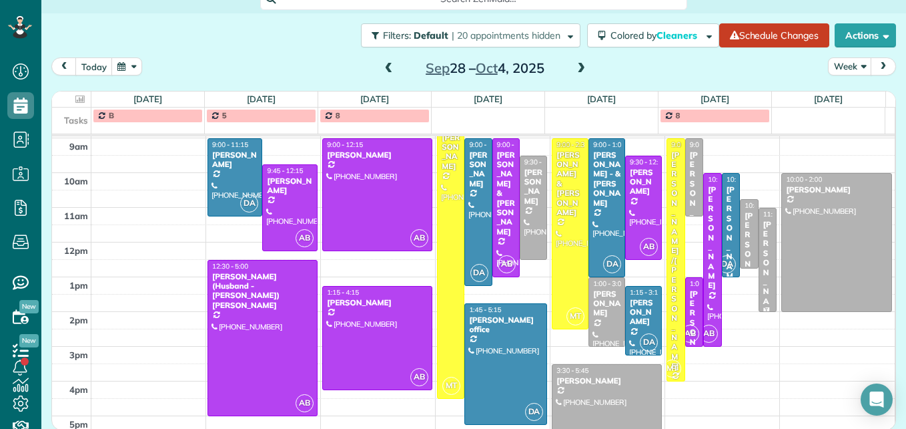
click at [763, 260] on div "[PERSON_NAME]" at bounding box center [768, 272] width 10 height 105
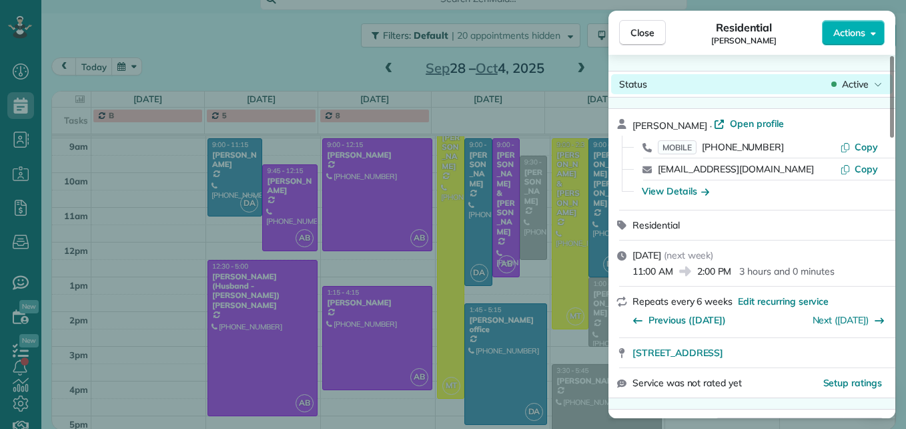
click at [866, 89] on span "Active" at bounding box center [855, 83] width 27 height 13
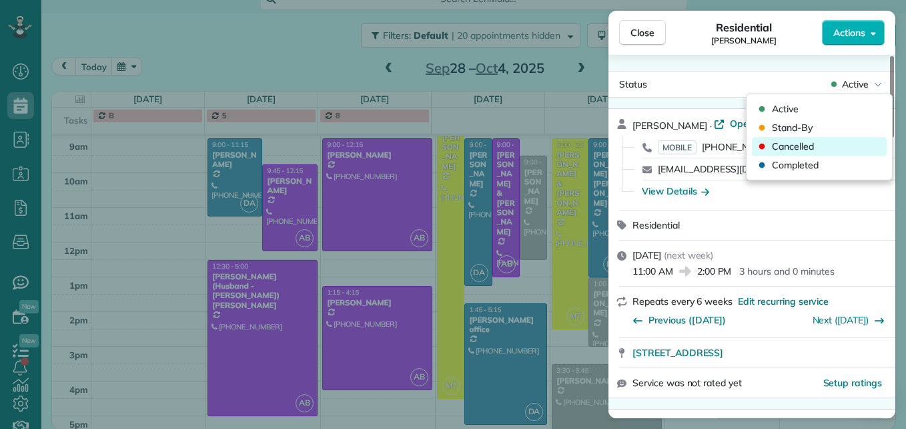
click at [832, 141] on div "Cancelled" at bounding box center [819, 146] width 135 height 19
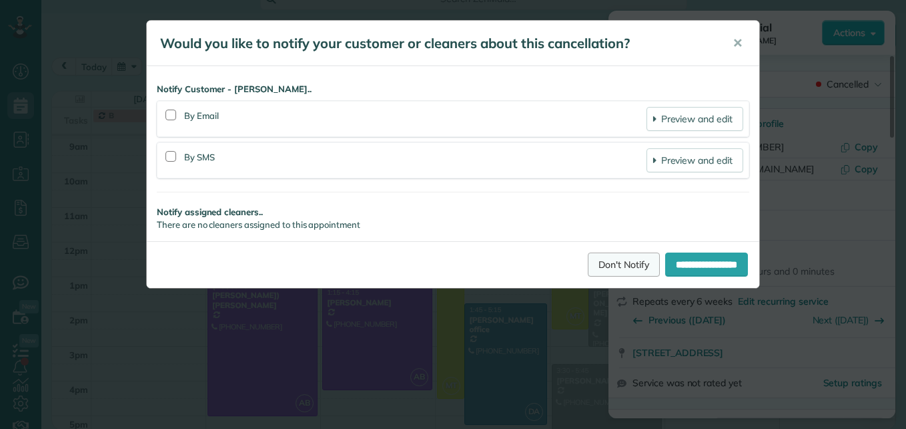
click at [588, 256] on link "Don't Notify" at bounding box center [624, 264] width 72 height 24
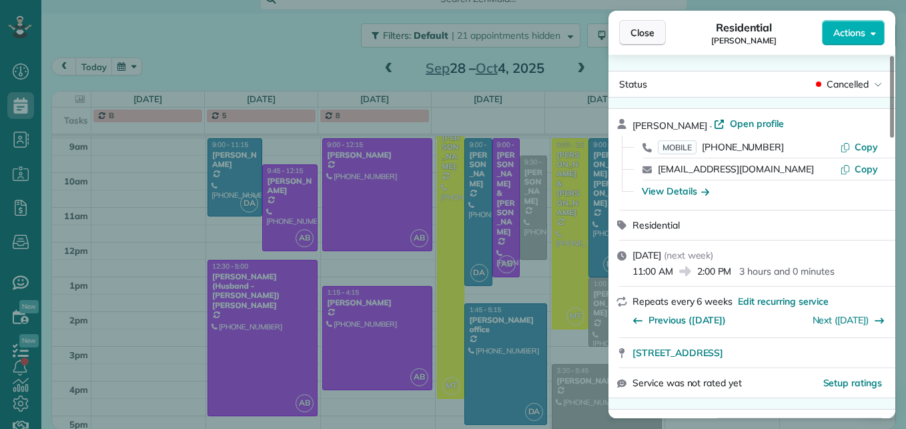
click at [640, 32] on span "Close" at bounding box center [643, 32] width 24 height 13
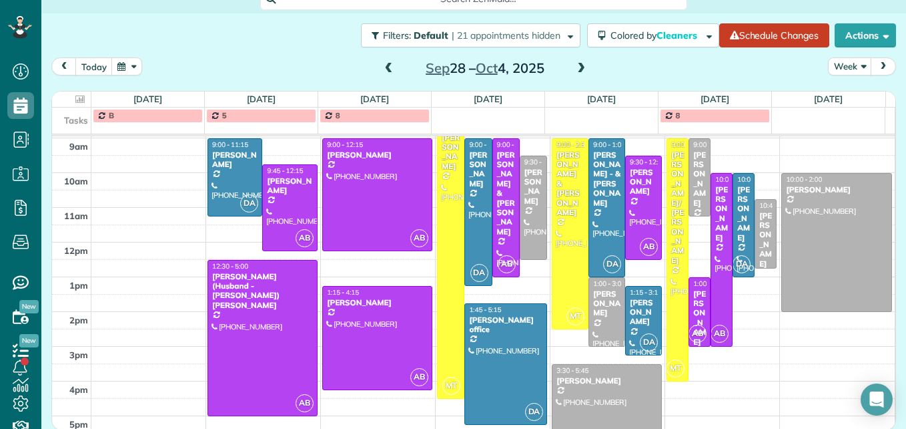
click at [386, 65] on span at bounding box center [389, 69] width 15 height 12
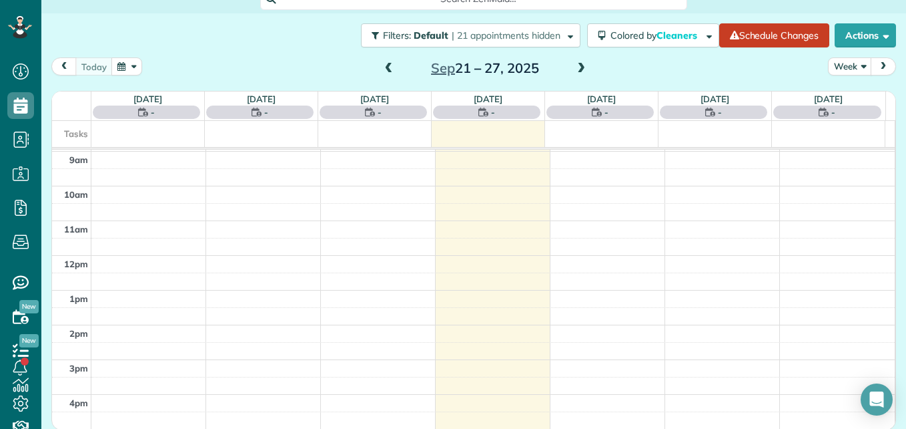
scroll to position [139, 0]
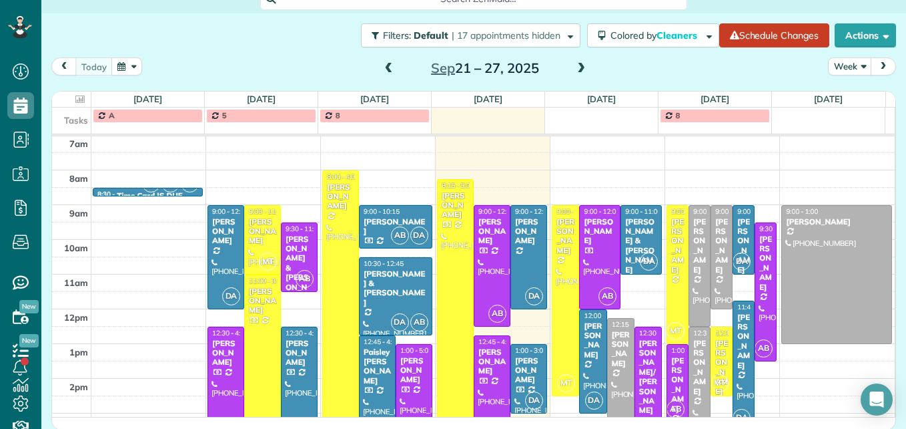
click at [578, 69] on span at bounding box center [581, 69] width 15 height 12
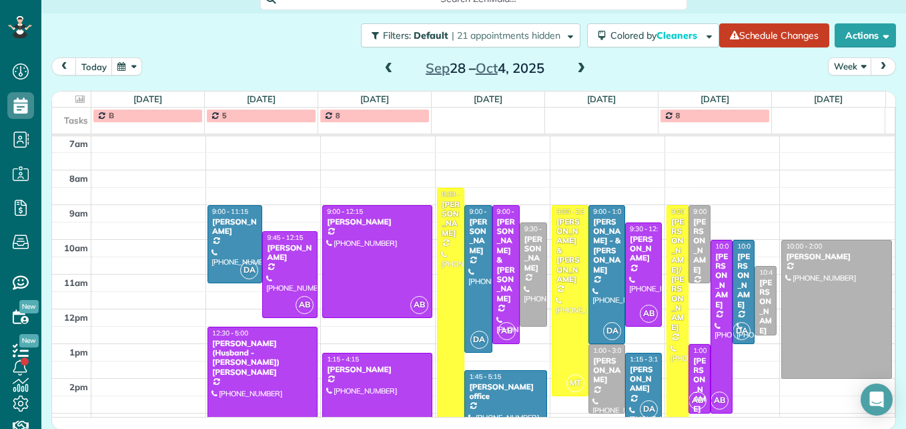
click at [578, 69] on span at bounding box center [581, 69] width 15 height 12
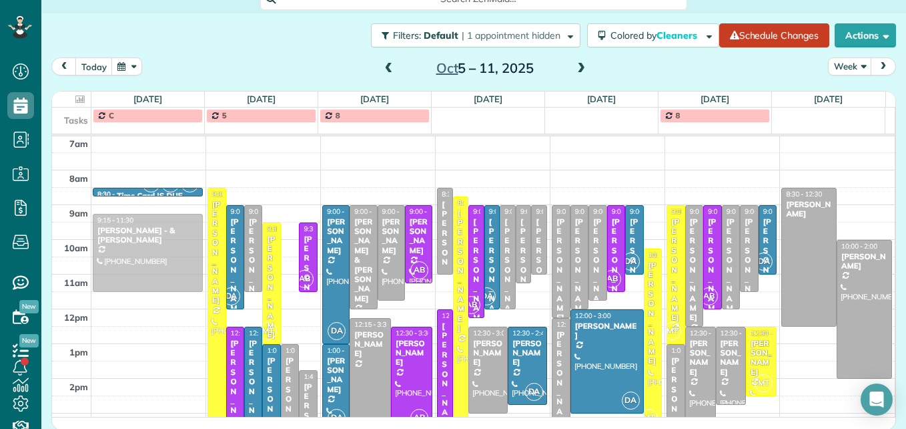
drag, startPoint x: 288, startPoint y: 254, endPoint x: 199, endPoint y: 245, distance: 89.9
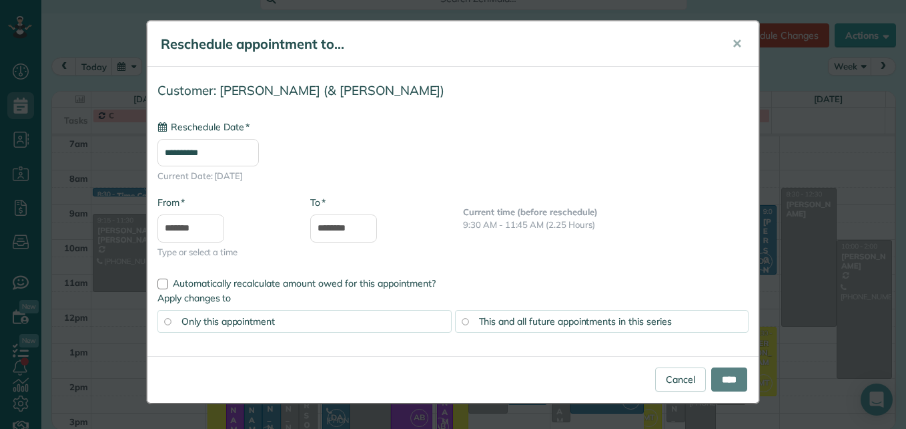
type input "**********"
click at [334, 230] on input "********" at bounding box center [343, 228] width 67 height 28
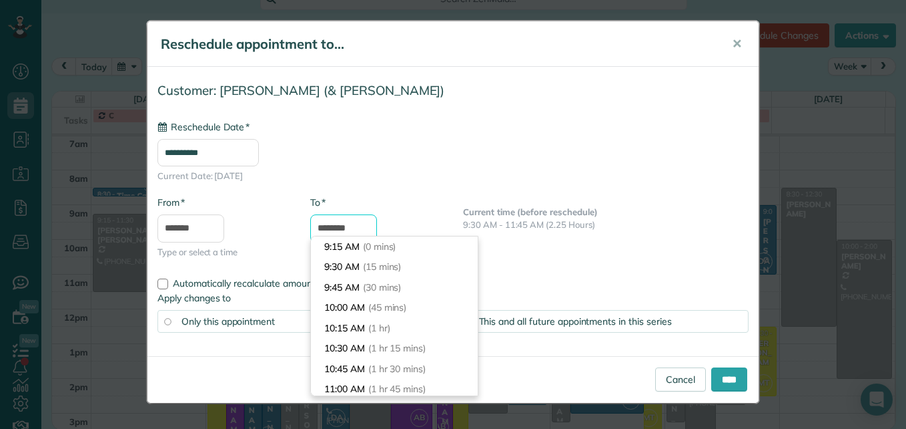
scroll to position [163, 0]
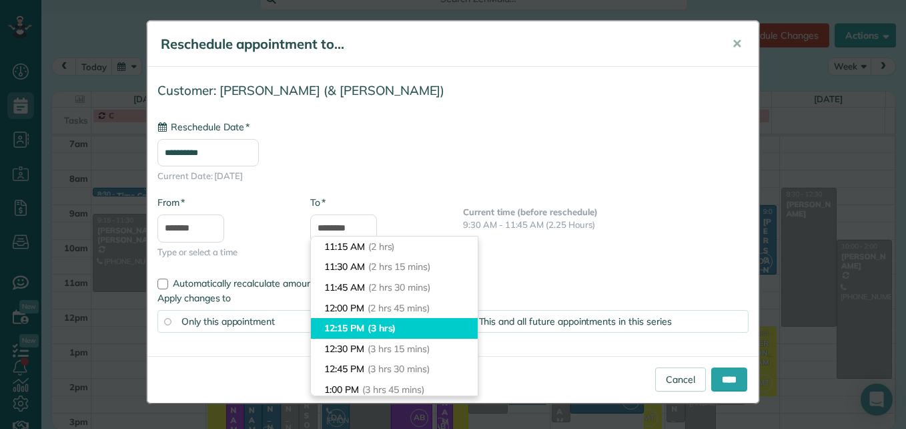
type input "********"
click at [365, 332] on li "12:15 PM (3 hrs)" at bounding box center [394, 328] width 167 height 21
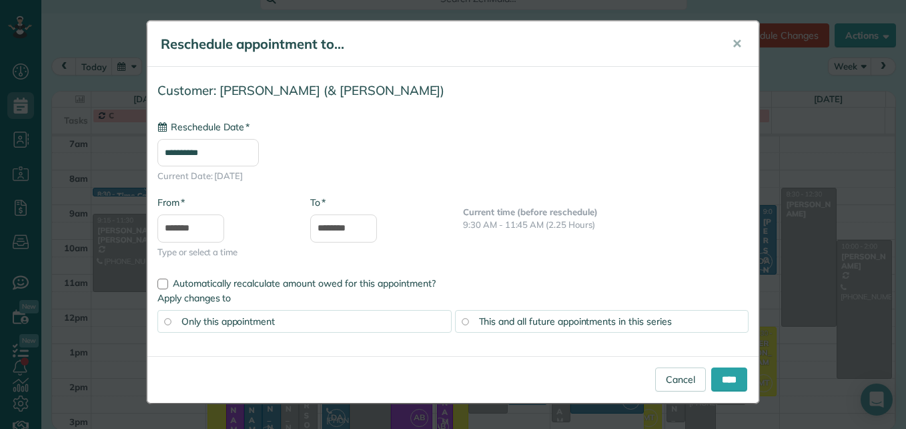
click at [640, 320] on span "This and all future appointments in this series" at bounding box center [575, 321] width 193 height 12
click at [184, 160] on input "**********" at bounding box center [208, 152] width 101 height 27
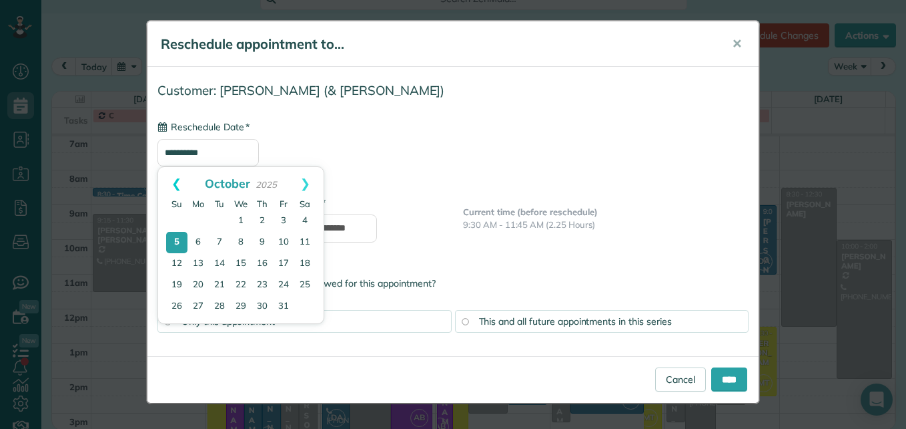
click at [176, 178] on link "Prev" at bounding box center [176, 183] width 37 height 33
click at [200, 300] on link "29" at bounding box center [198, 306] width 21 height 21
type input "**********"
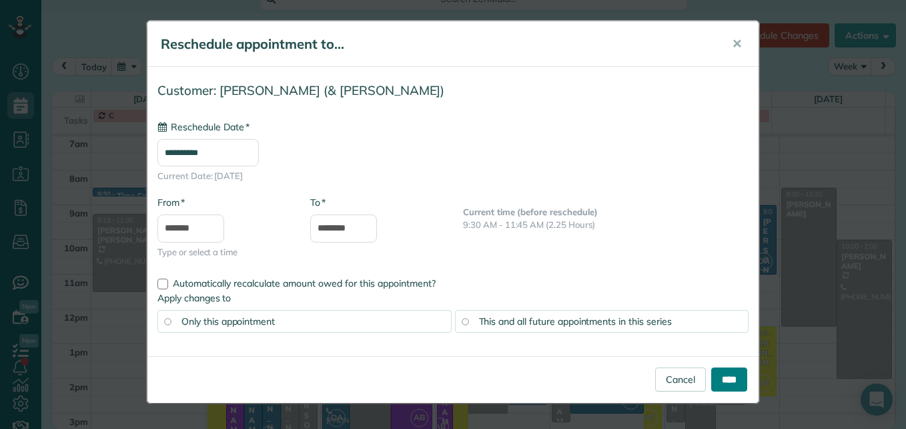
click at [732, 381] on input "****" at bounding box center [730, 379] width 36 height 24
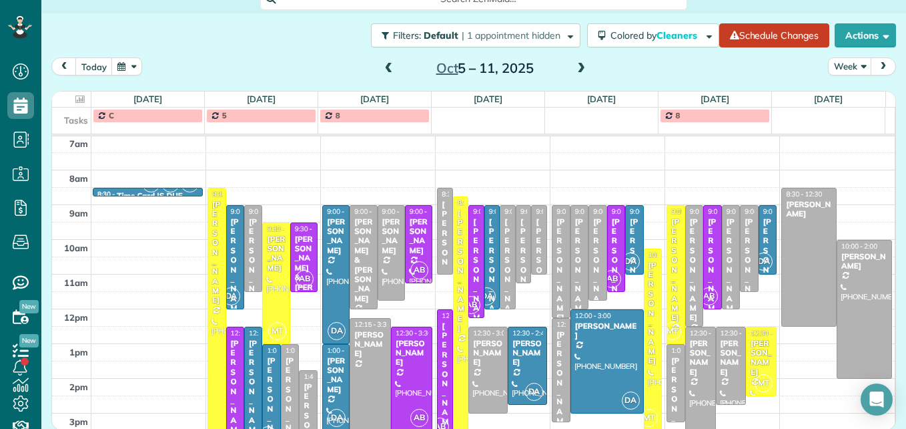
click at [384, 71] on span at bounding box center [389, 69] width 15 height 12
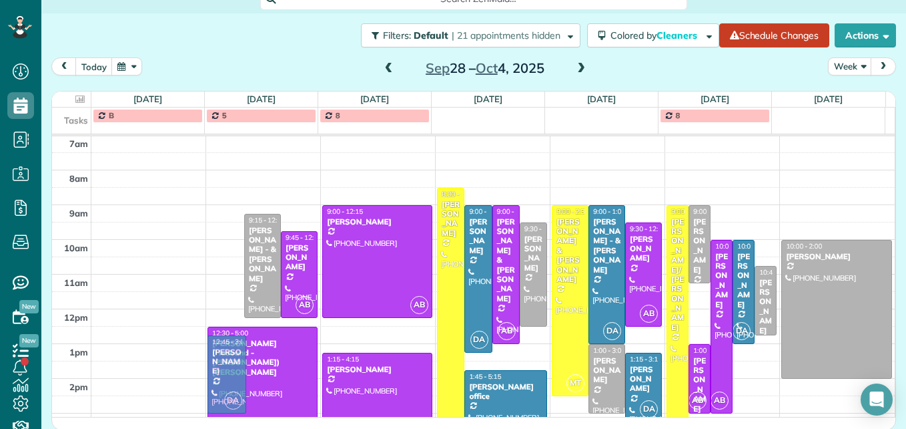
drag, startPoint x: 220, startPoint y: 246, endPoint x: 219, endPoint y: 372, distance: 126.2
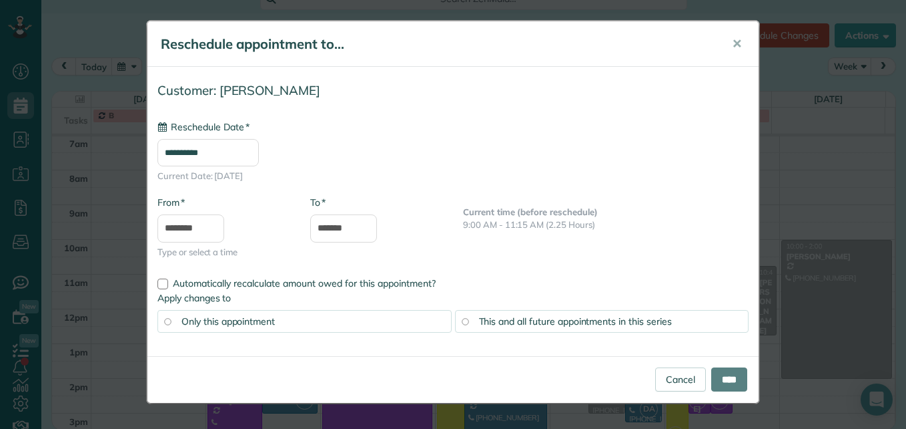
type input "**********"
click at [734, 380] on input "****" at bounding box center [730, 379] width 36 height 24
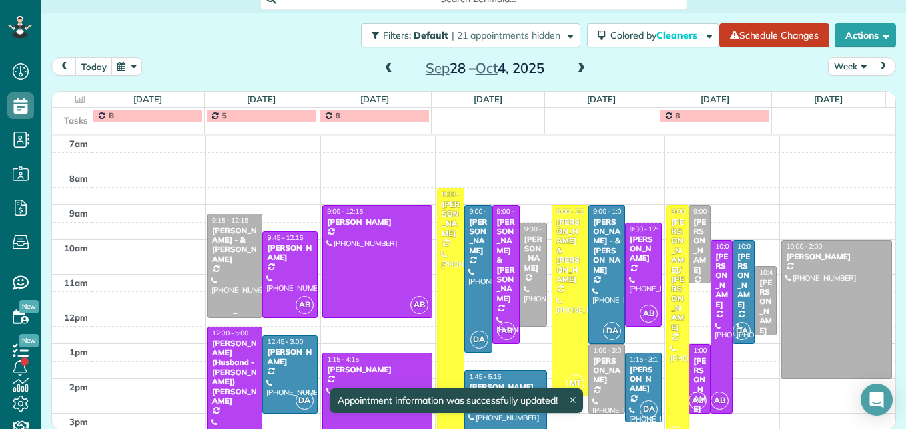
click at [234, 262] on div at bounding box center [234, 265] width 53 height 103
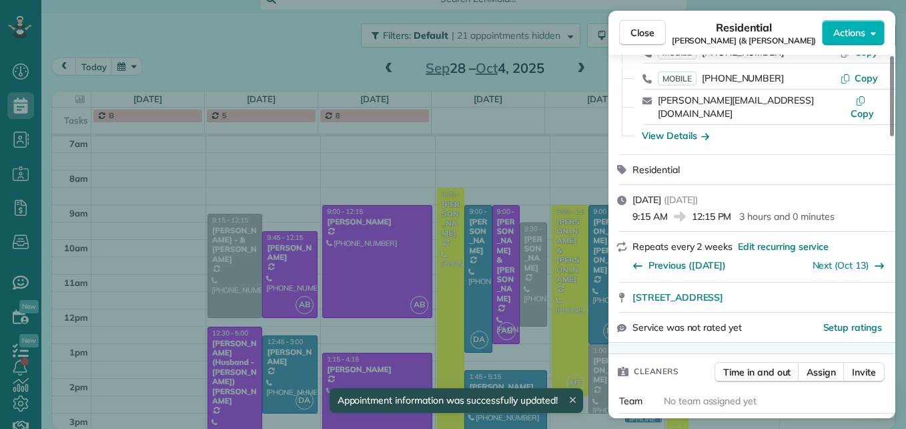
scroll to position [133, 0]
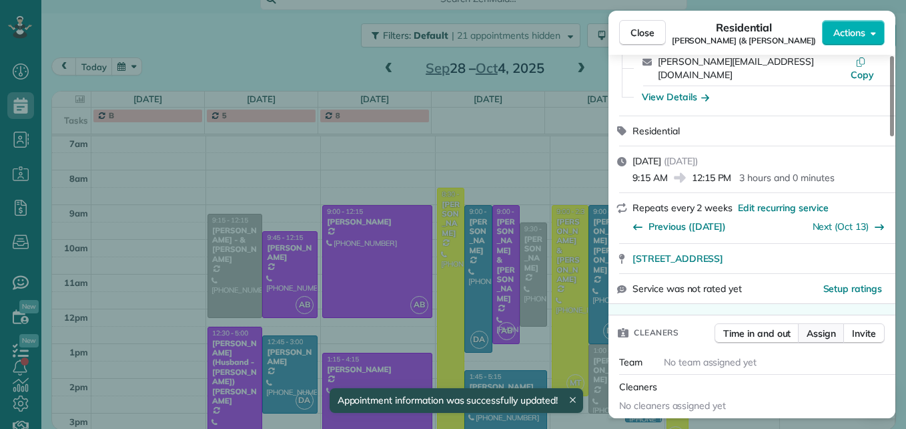
click at [810, 326] on span "Assign" at bounding box center [821, 332] width 29 height 13
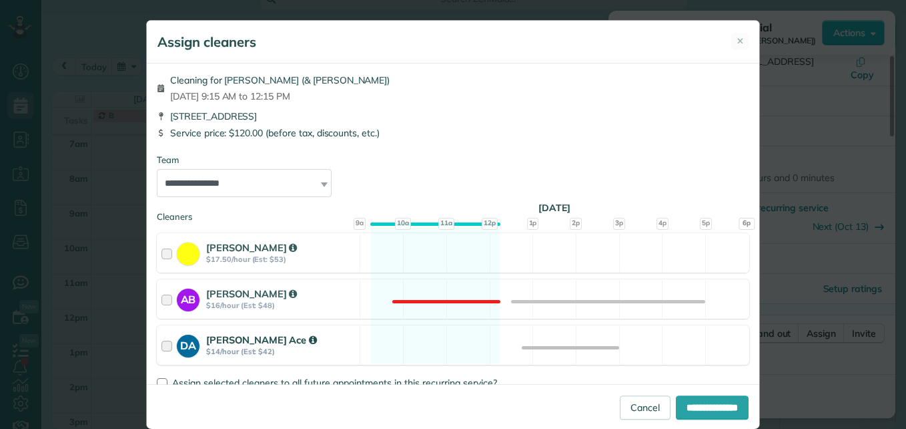
click at [163, 344] on div at bounding box center [169, 344] width 15 height 25
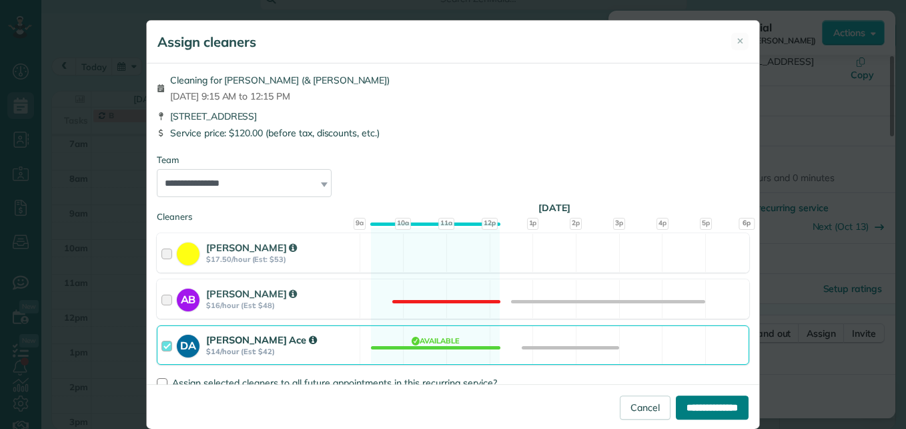
click at [676, 408] on input "**********" at bounding box center [712, 407] width 73 height 24
type input "**********"
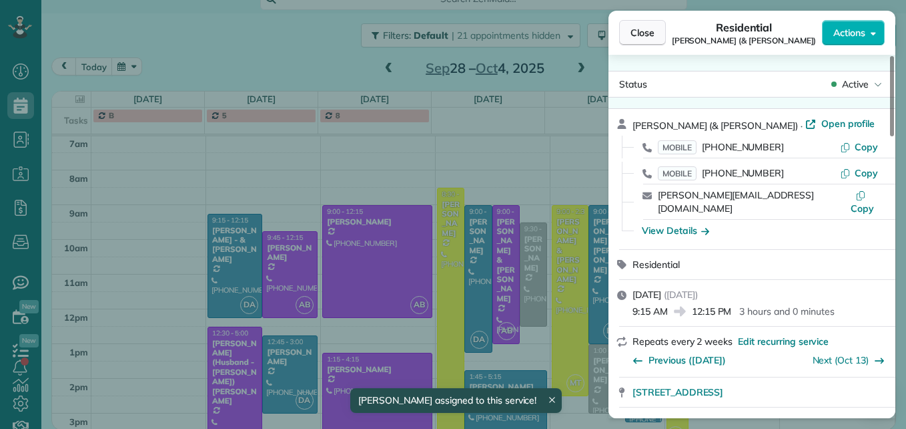
click at [648, 39] on button "Close" at bounding box center [642, 32] width 47 height 25
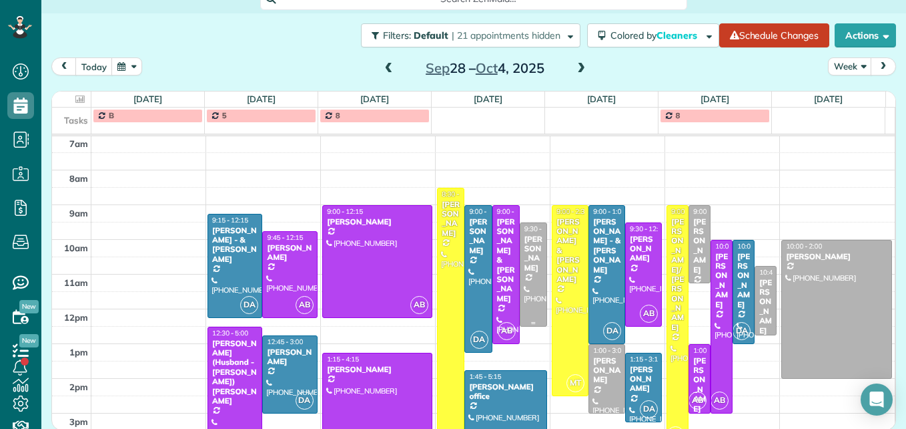
click at [523, 284] on div at bounding box center [534, 274] width 26 height 103
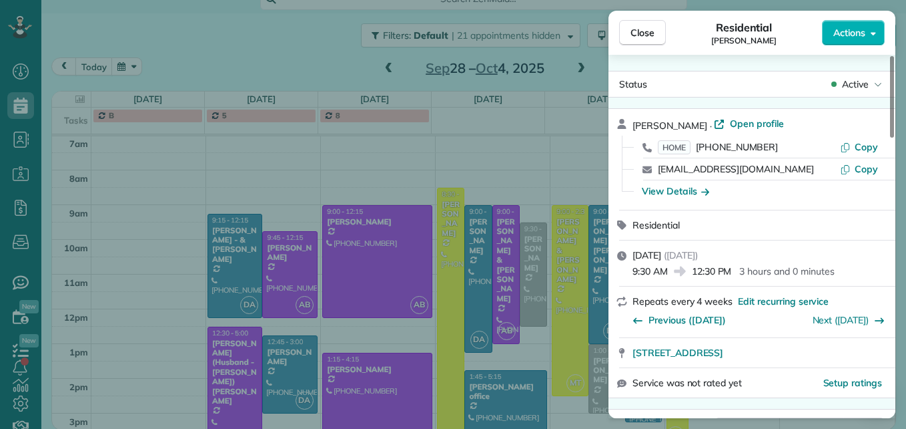
scroll to position [68, 0]
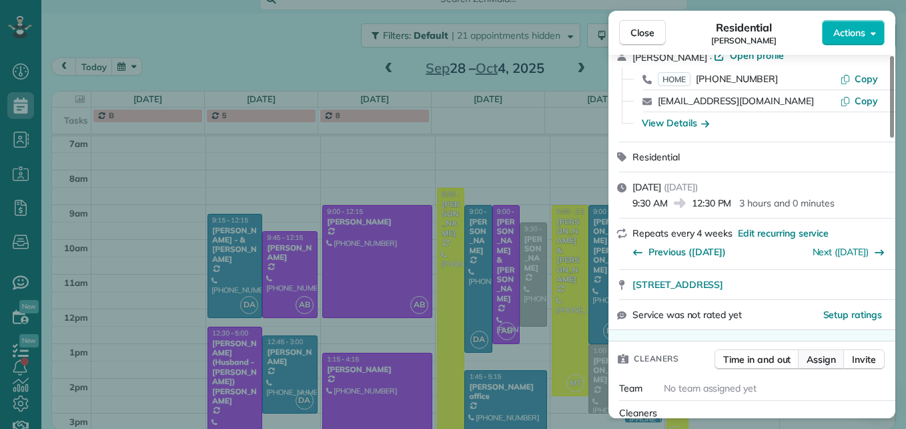
click at [816, 361] on span "Assign" at bounding box center [821, 358] width 29 height 13
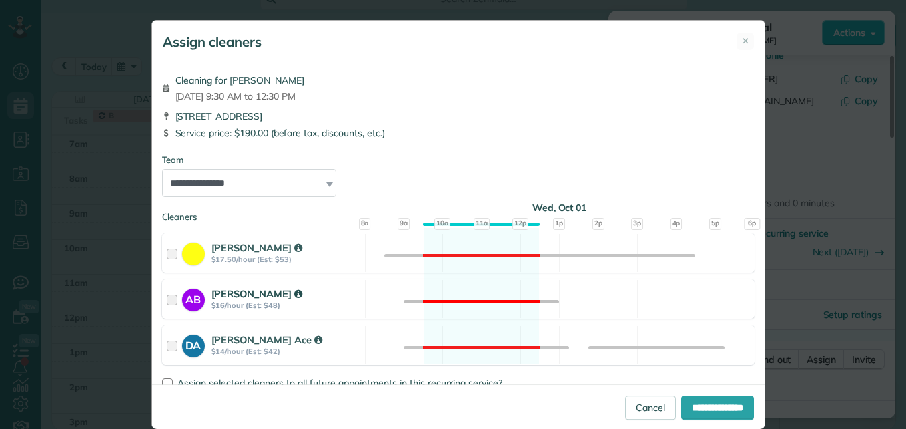
click at [167, 300] on div at bounding box center [174, 298] width 15 height 25
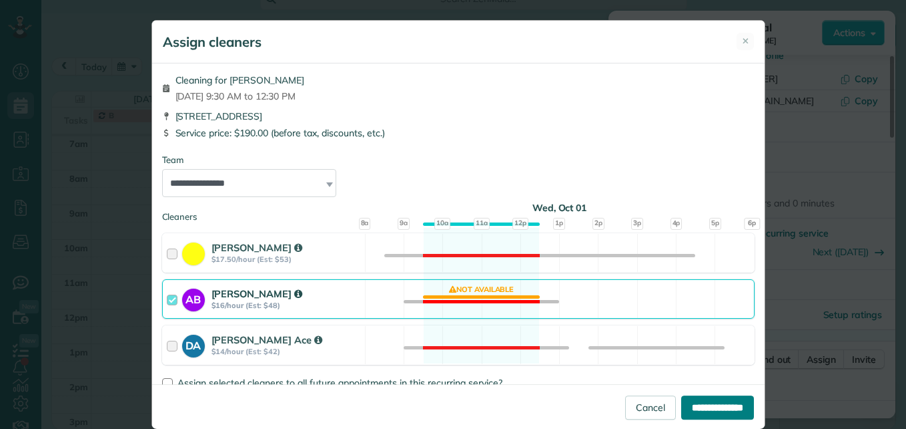
click at [681, 398] on input "**********" at bounding box center [717, 407] width 73 height 24
type input "**********"
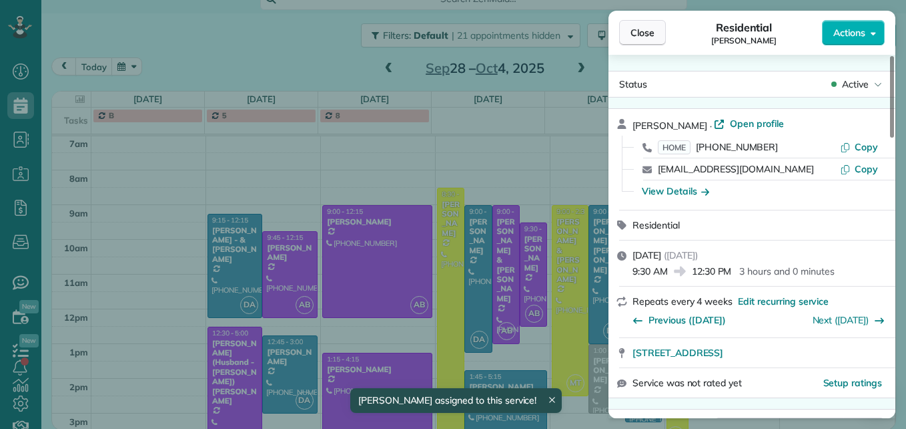
click at [657, 25] on button "Close" at bounding box center [642, 32] width 47 height 25
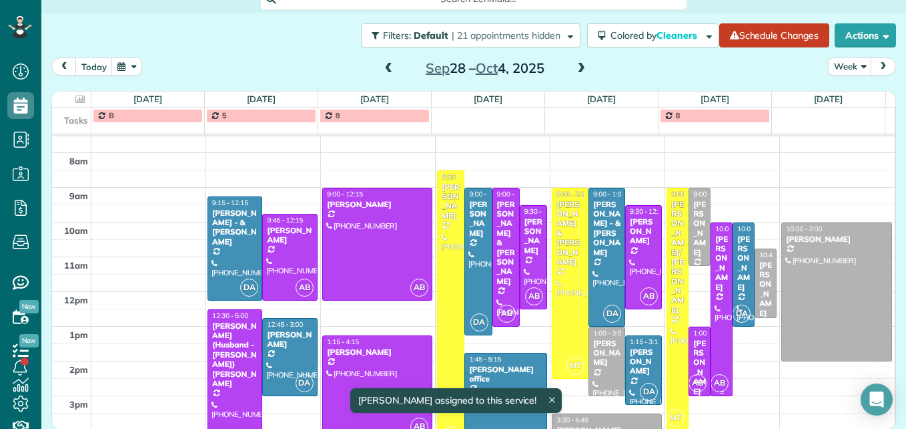
scroll to position [206, 0]
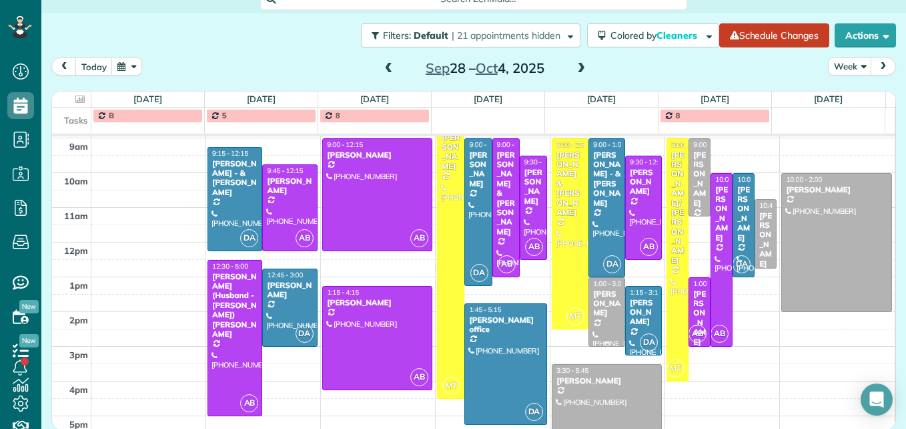
click at [593, 318] on div "[PERSON_NAME]" at bounding box center [607, 303] width 29 height 29
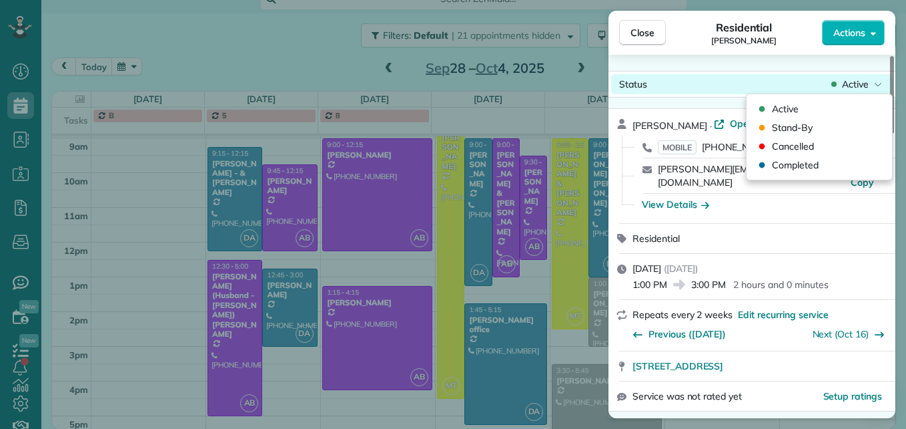
click at [860, 87] on span "Active" at bounding box center [855, 83] width 27 height 13
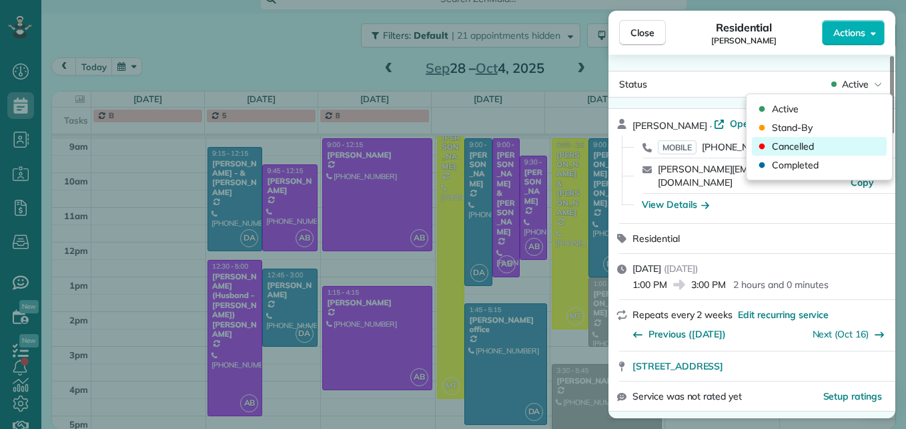
click at [824, 148] on div "Cancelled" at bounding box center [819, 146] width 135 height 19
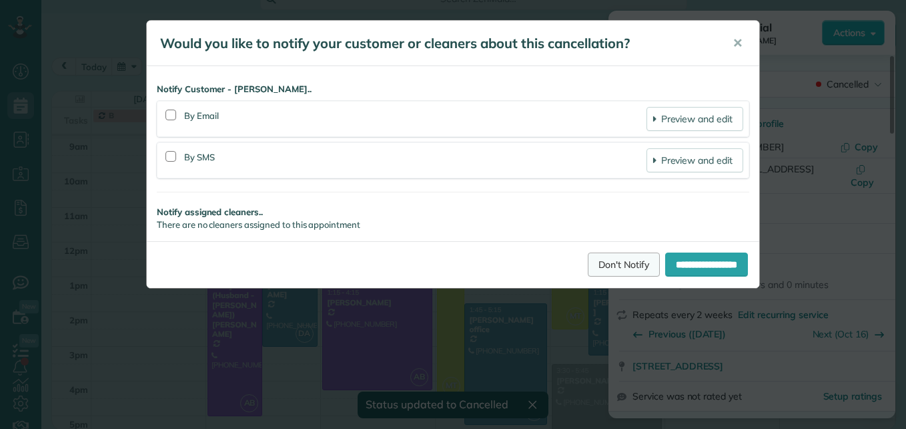
click at [597, 270] on link "Don't Notify" at bounding box center [624, 264] width 72 height 24
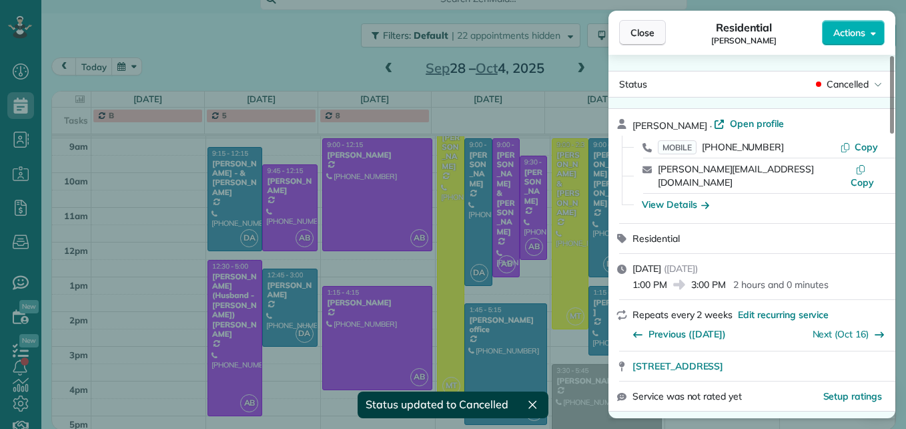
click at [651, 35] on span "Close" at bounding box center [643, 32] width 24 height 13
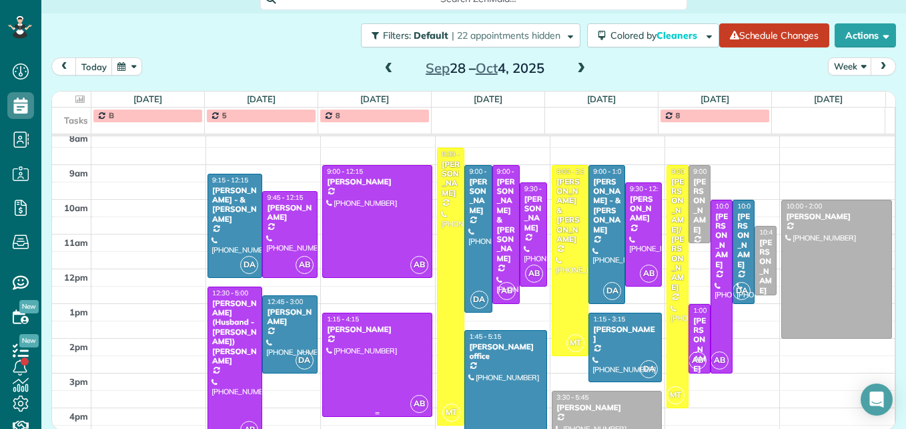
scroll to position [206, 0]
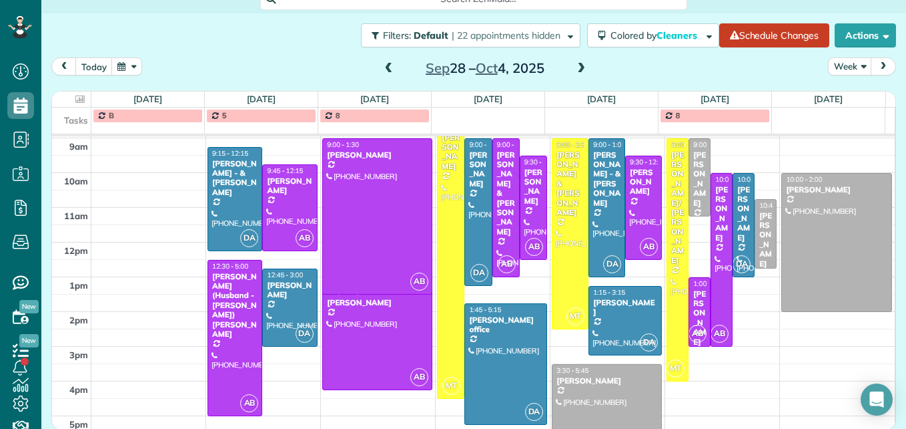
drag, startPoint x: 355, startPoint y: 246, endPoint x: 353, endPoint y: 288, distance: 42.1
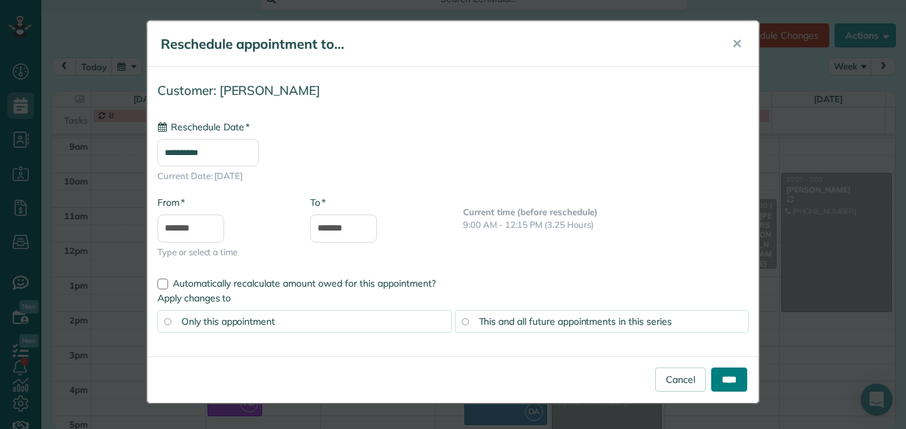
type input "**********"
click at [728, 380] on input "****" at bounding box center [730, 379] width 36 height 24
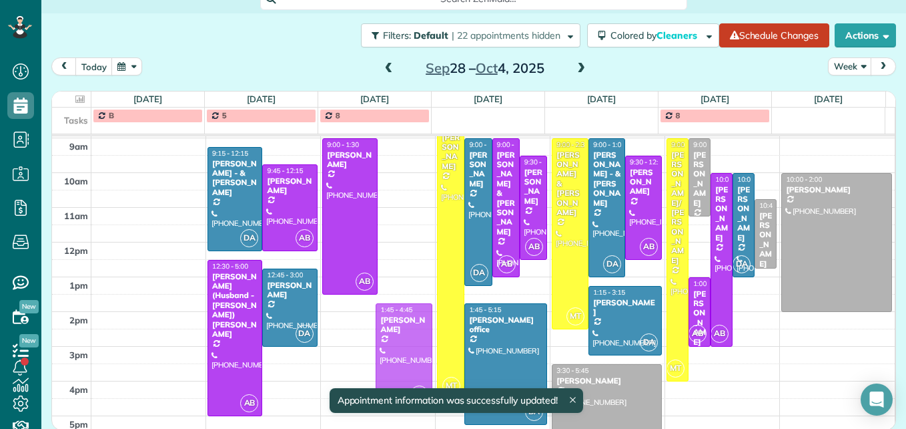
drag, startPoint x: 386, startPoint y: 326, endPoint x: 386, endPoint y: 340, distance: 14.0
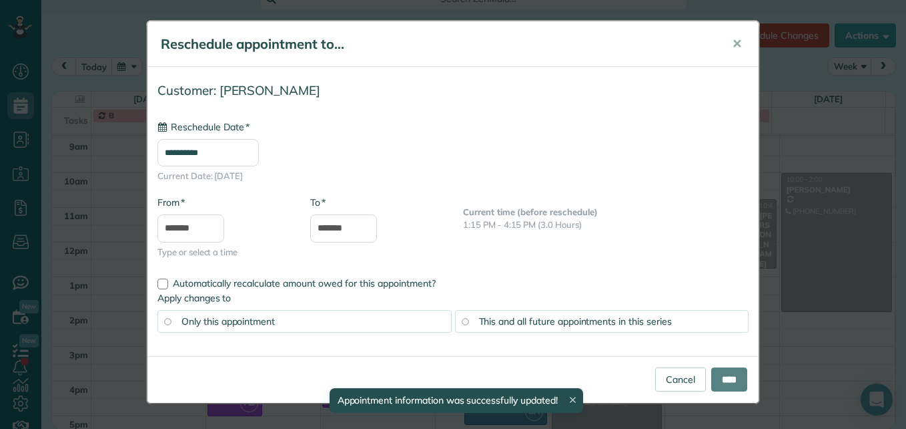
type input "**********"
click at [712, 378] on input "****" at bounding box center [730, 379] width 36 height 24
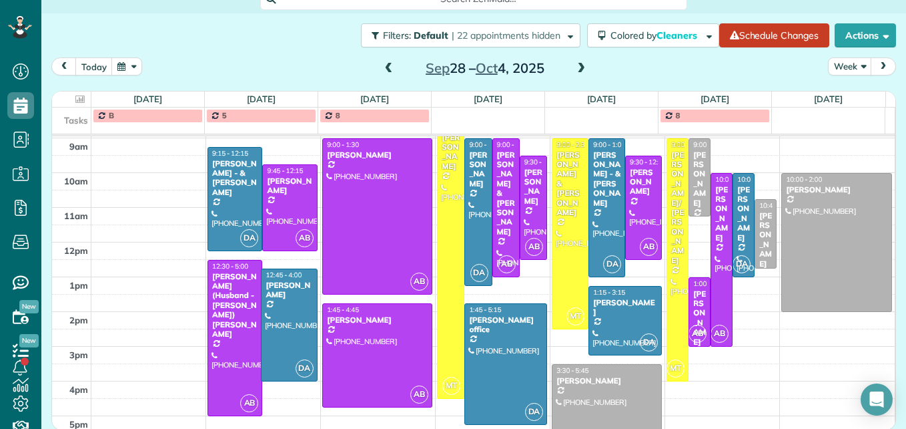
drag, startPoint x: 277, startPoint y: 344, endPoint x: 276, endPoint y: 374, distance: 30.1
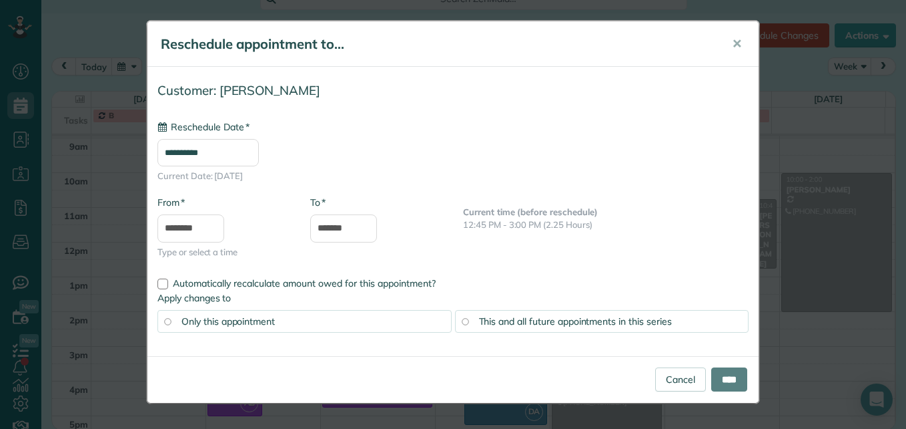
type input "**********"
click at [728, 382] on input "****" at bounding box center [730, 379] width 36 height 24
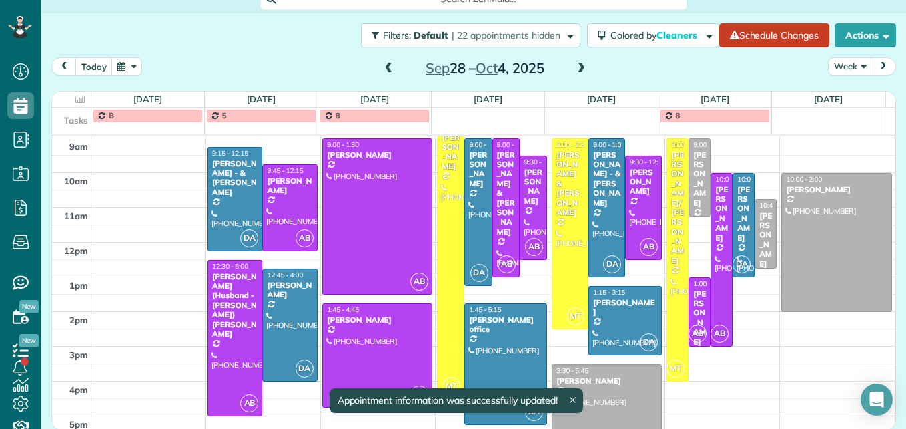
click at [384, 70] on span at bounding box center [389, 69] width 15 height 12
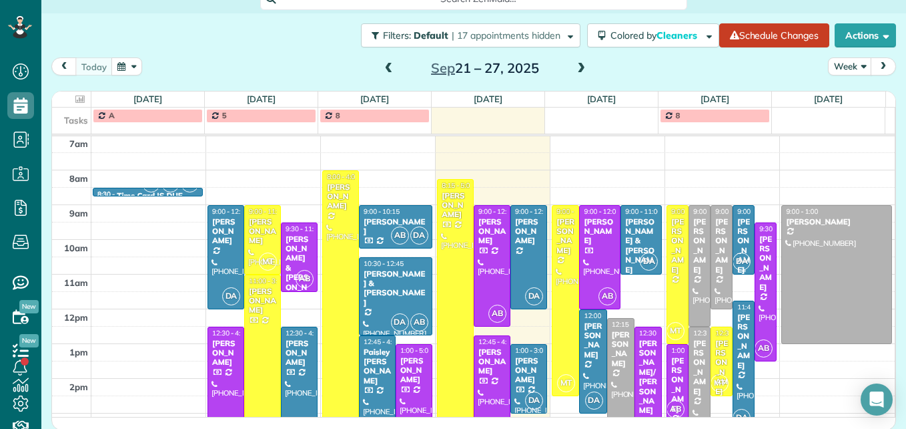
click at [737, 240] on div "[PERSON_NAME]" at bounding box center [744, 245] width 14 height 57
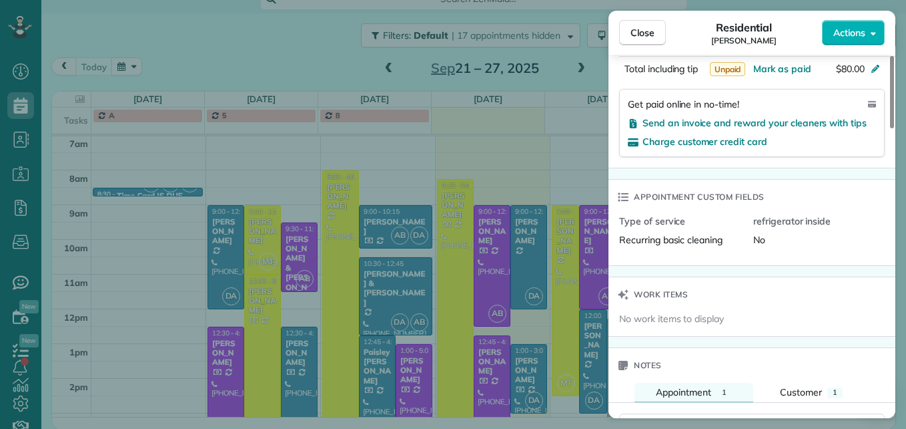
scroll to position [738, 0]
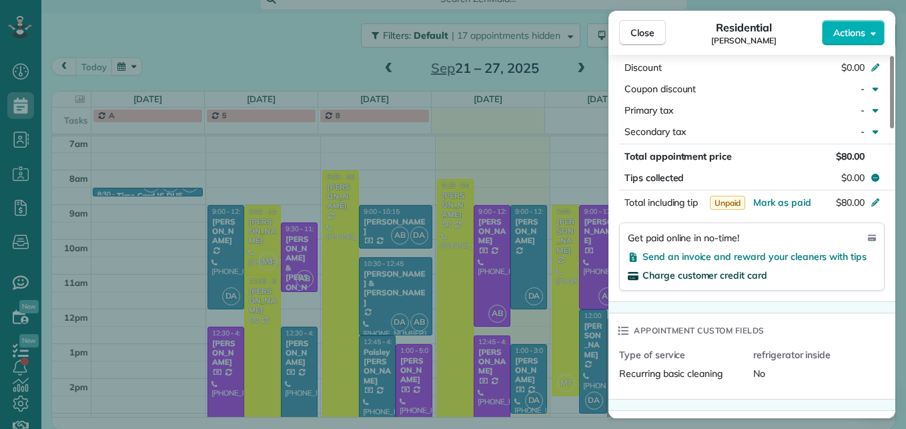
click at [730, 269] on span "Charge customer credit card" at bounding box center [705, 275] width 125 height 12
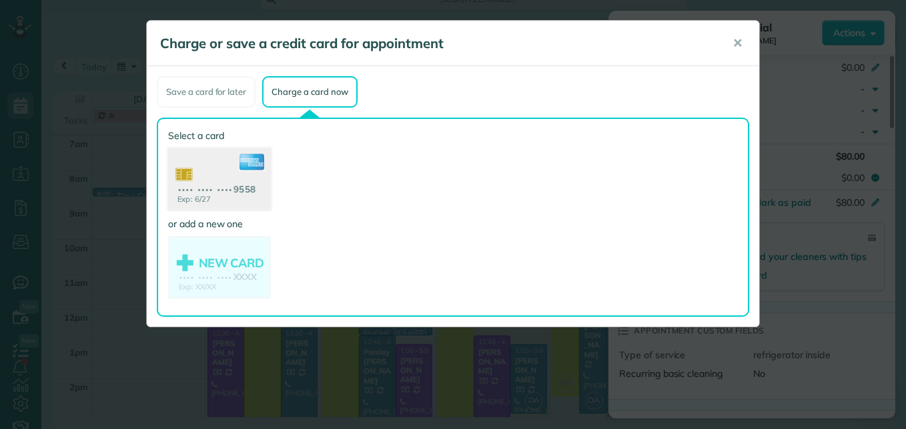
click at [230, 180] on use at bounding box center [219, 180] width 103 height 65
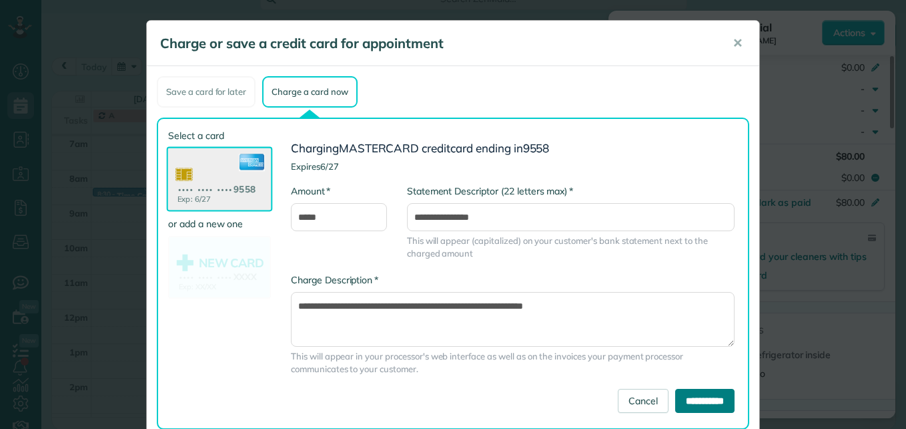
click at [675, 390] on input "**********" at bounding box center [704, 400] width 59 height 24
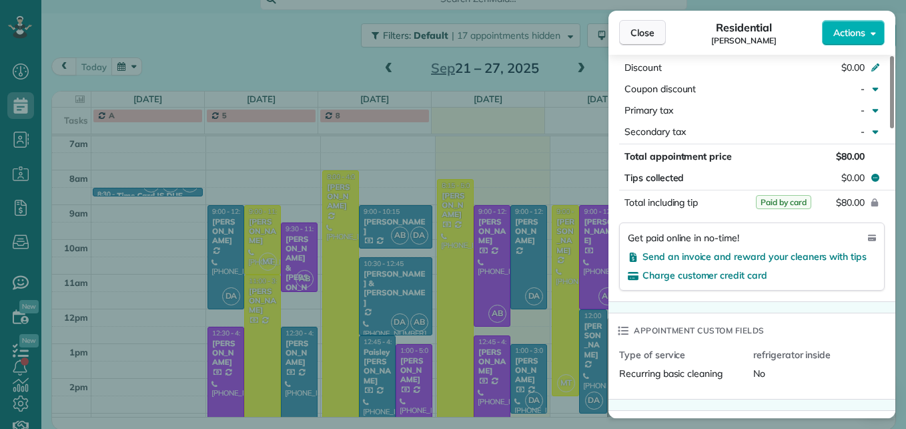
click at [631, 37] on span "Close" at bounding box center [643, 32] width 24 height 13
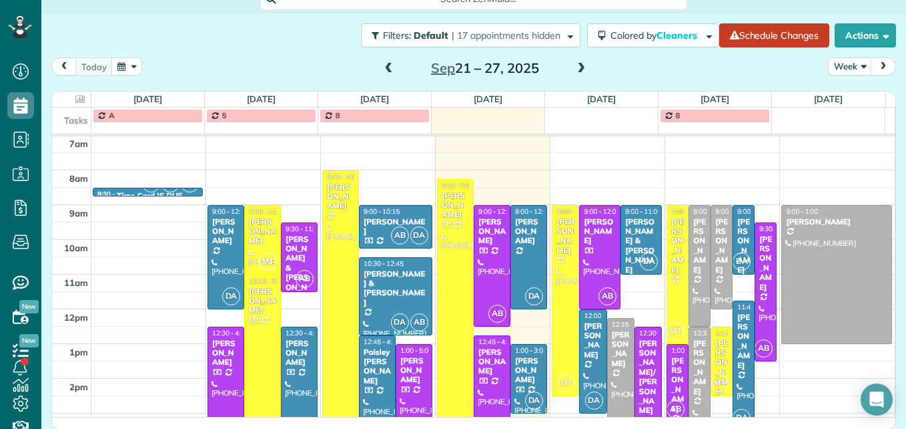
click at [737, 367] on div "[PERSON_NAME]" at bounding box center [744, 340] width 14 height 57
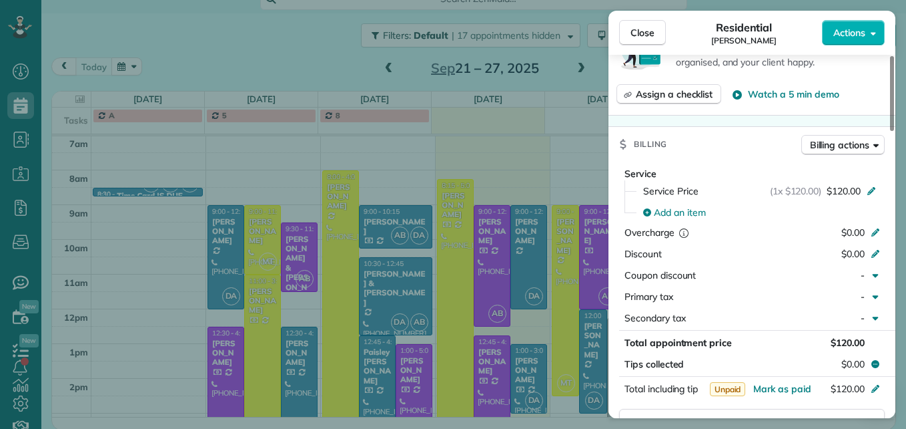
scroll to position [673, 0]
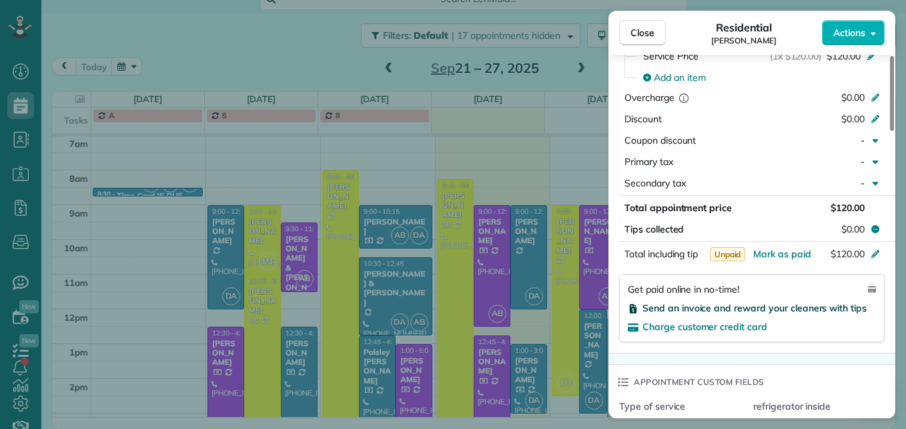
click at [766, 310] on span "Send an invoice and reward your cleaners with tips" at bounding box center [755, 308] width 224 height 12
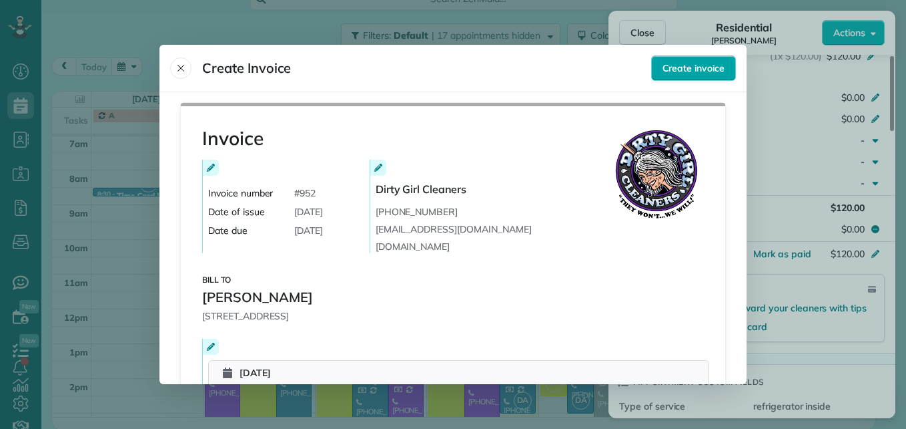
click at [667, 67] on span "Create invoice" at bounding box center [694, 67] width 62 height 13
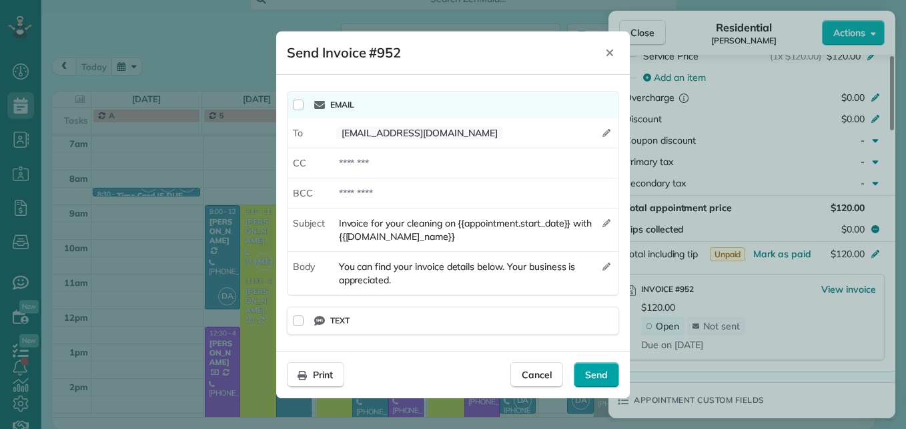
click at [608, 370] on div "Send" at bounding box center [596, 374] width 45 height 25
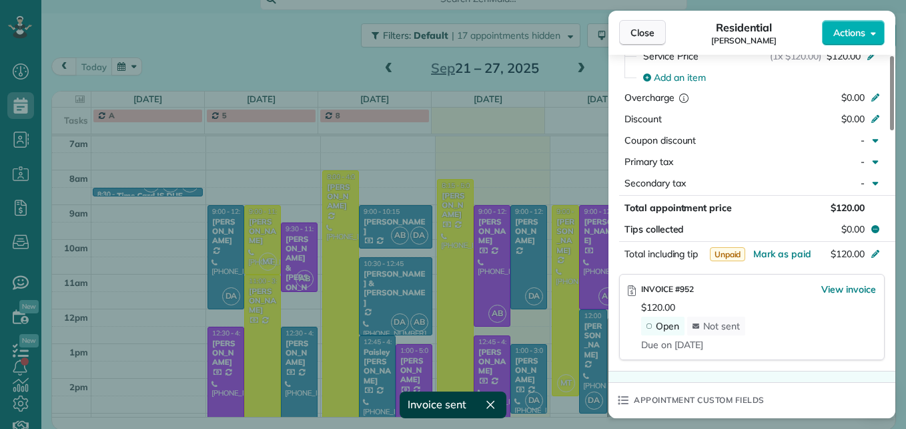
click at [640, 30] on span "Close" at bounding box center [643, 32] width 24 height 13
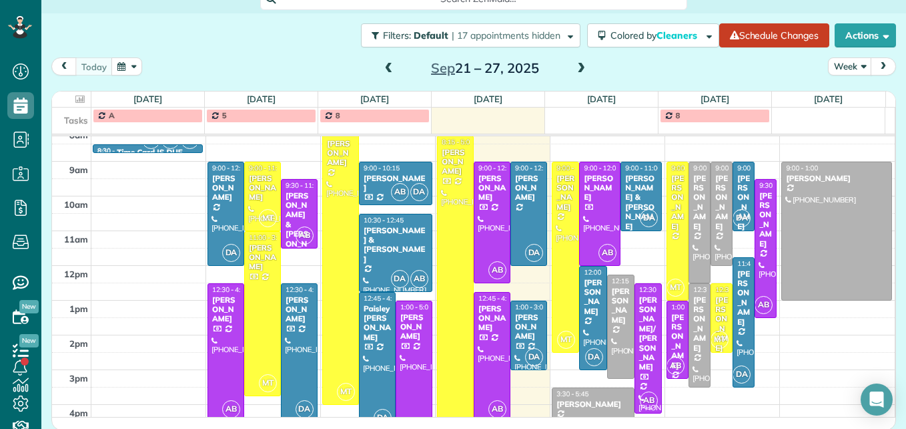
scroll to position [206, 0]
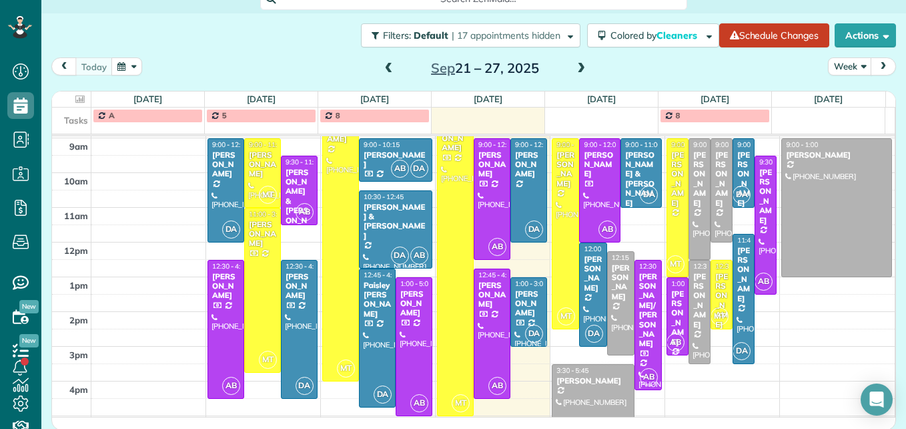
click at [671, 318] on div "[PERSON_NAME]" at bounding box center [678, 317] width 14 height 57
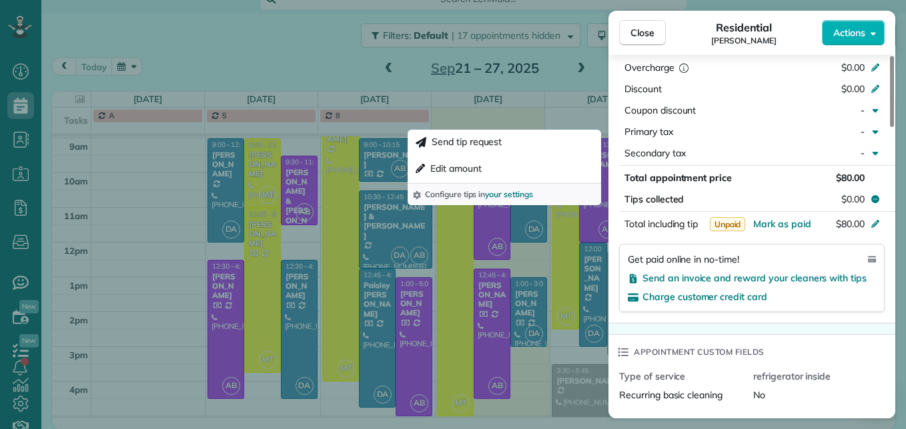
scroll to position [736, 0]
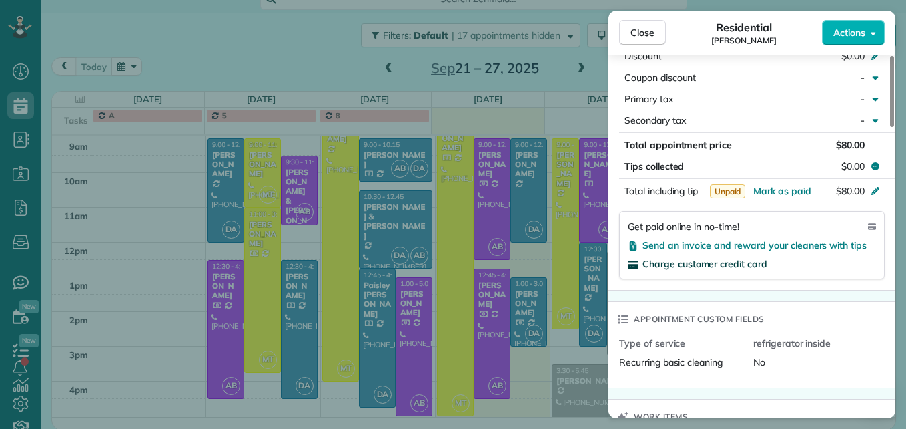
click at [738, 263] on span "Charge customer credit card" at bounding box center [705, 264] width 125 height 12
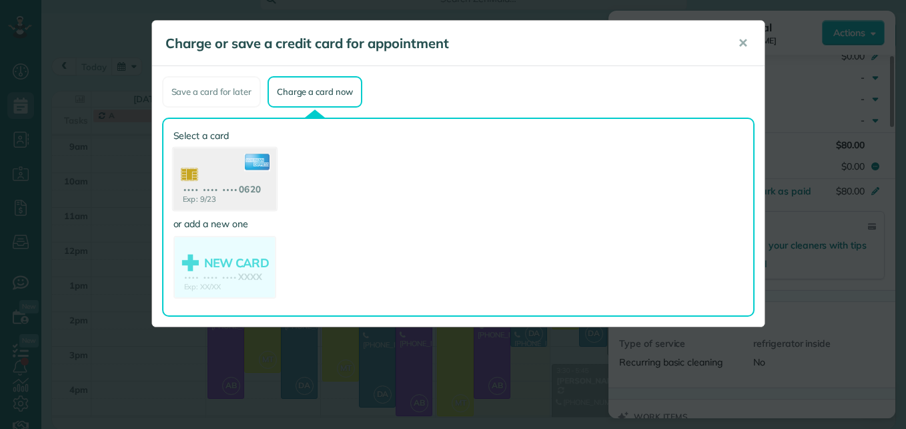
click at [200, 184] on use at bounding box center [224, 180] width 103 height 65
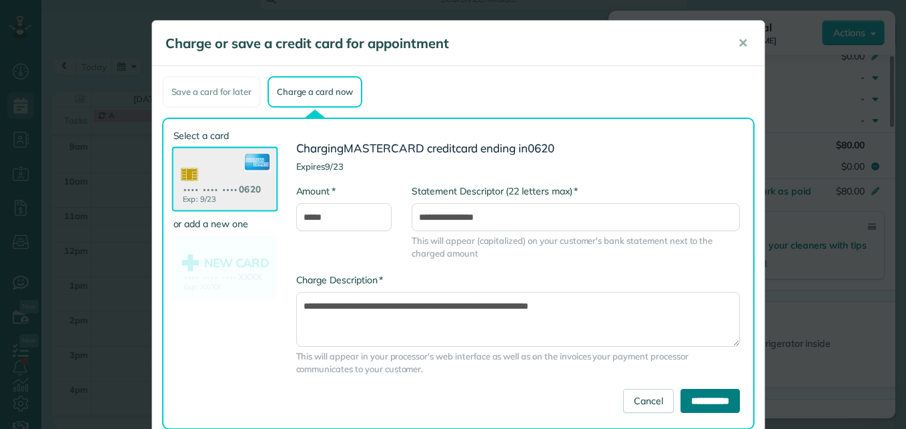
click at [712, 400] on input "**********" at bounding box center [710, 400] width 59 height 24
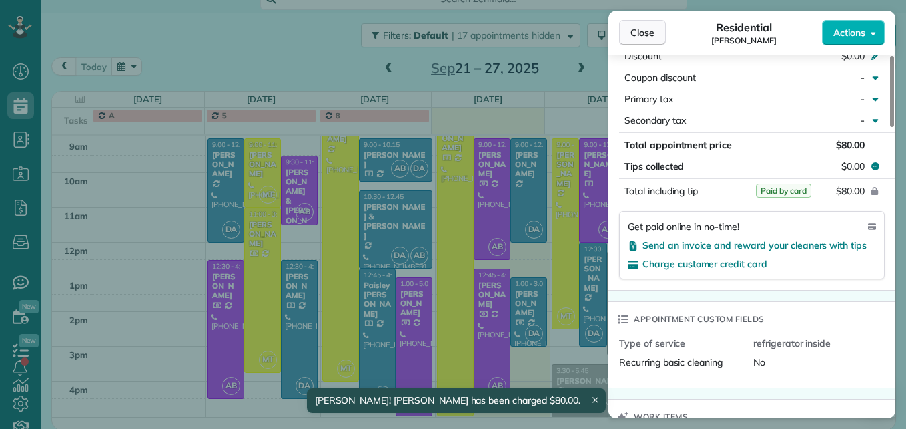
click at [635, 27] on span "Close" at bounding box center [643, 32] width 24 height 13
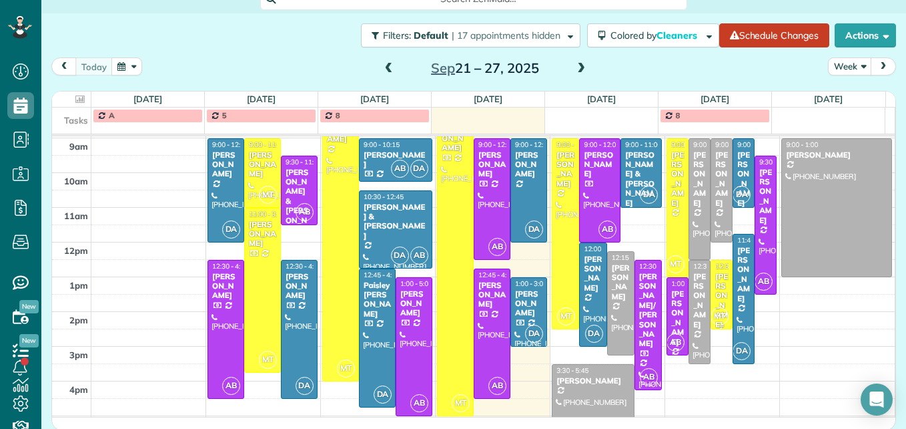
click at [715, 290] on div "[PERSON_NAME]" at bounding box center [722, 300] width 14 height 57
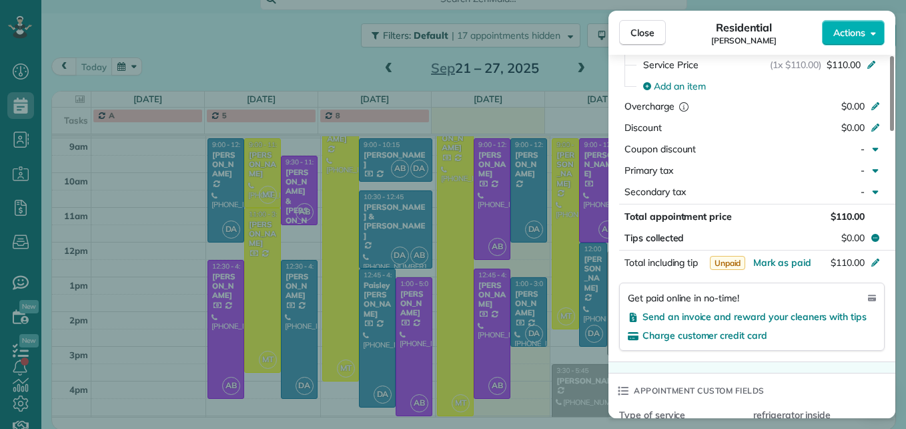
scroll to position [737, 0]
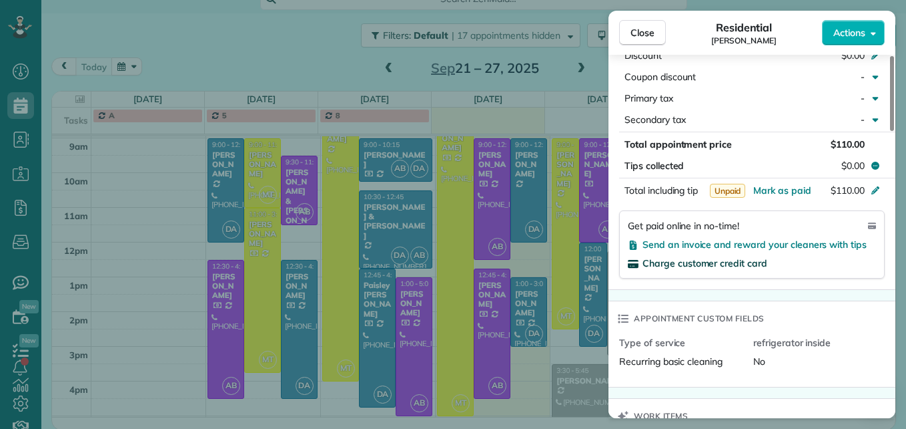
click at [748, 260] on span "Charge customer credit card" at bounding box center [705, 263] width 125 height 12
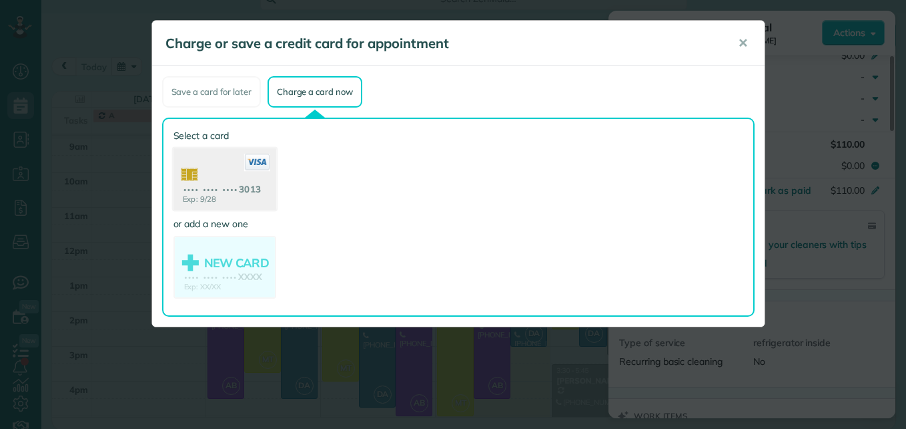
click at [244, 184] on use at bounding box center [224, 180] width 103 height 65
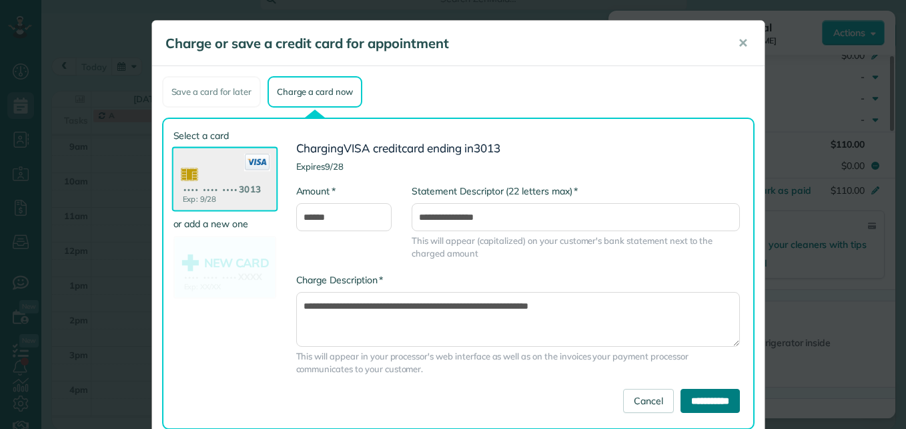
click at [682, 400] on input "**********" at bounding box center [710, 400] width 59 height 24
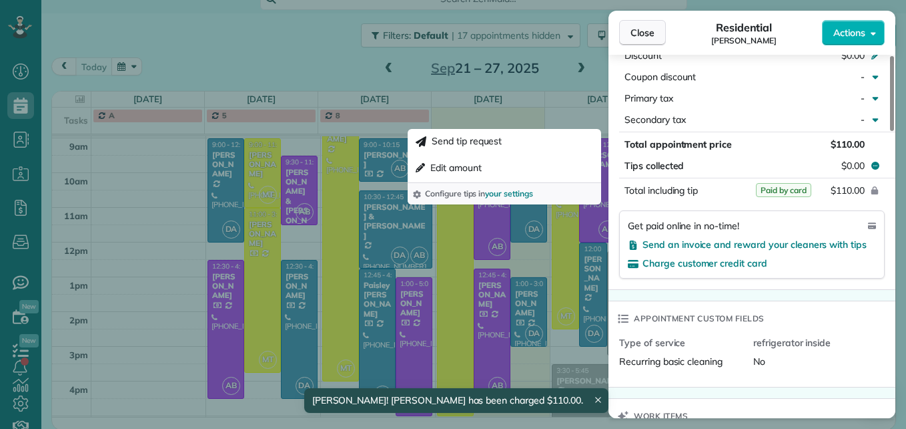
click at [633, 34] on span "Close" at bounding box center [643, 32] width 24 height 13
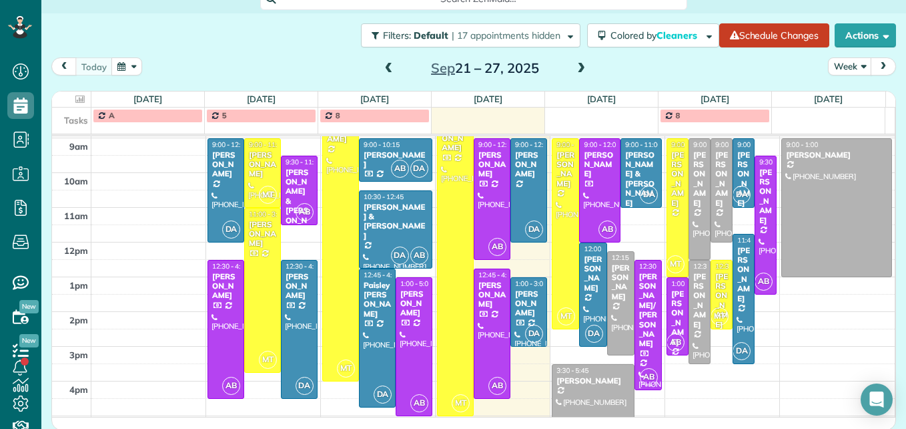
click at [574, 70] on span at bounding box center [581, 69] width 15 height 12
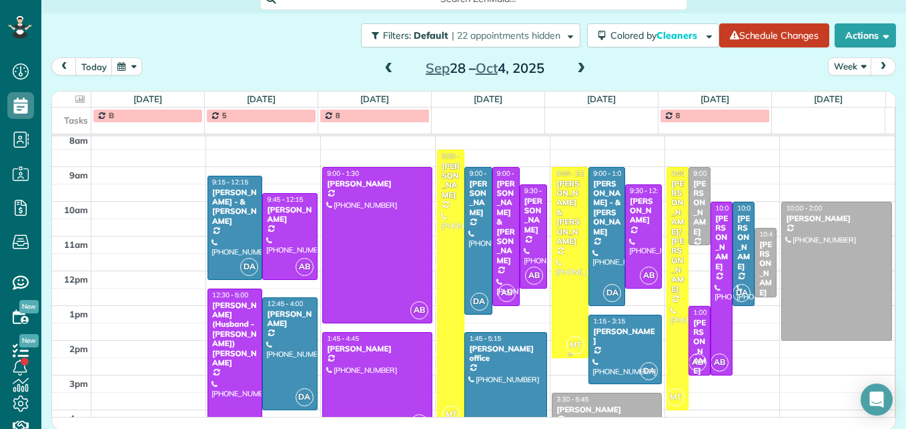
scroll to position [206, 0]
